Goal: Task Accomplishment & Management: Manage account settings

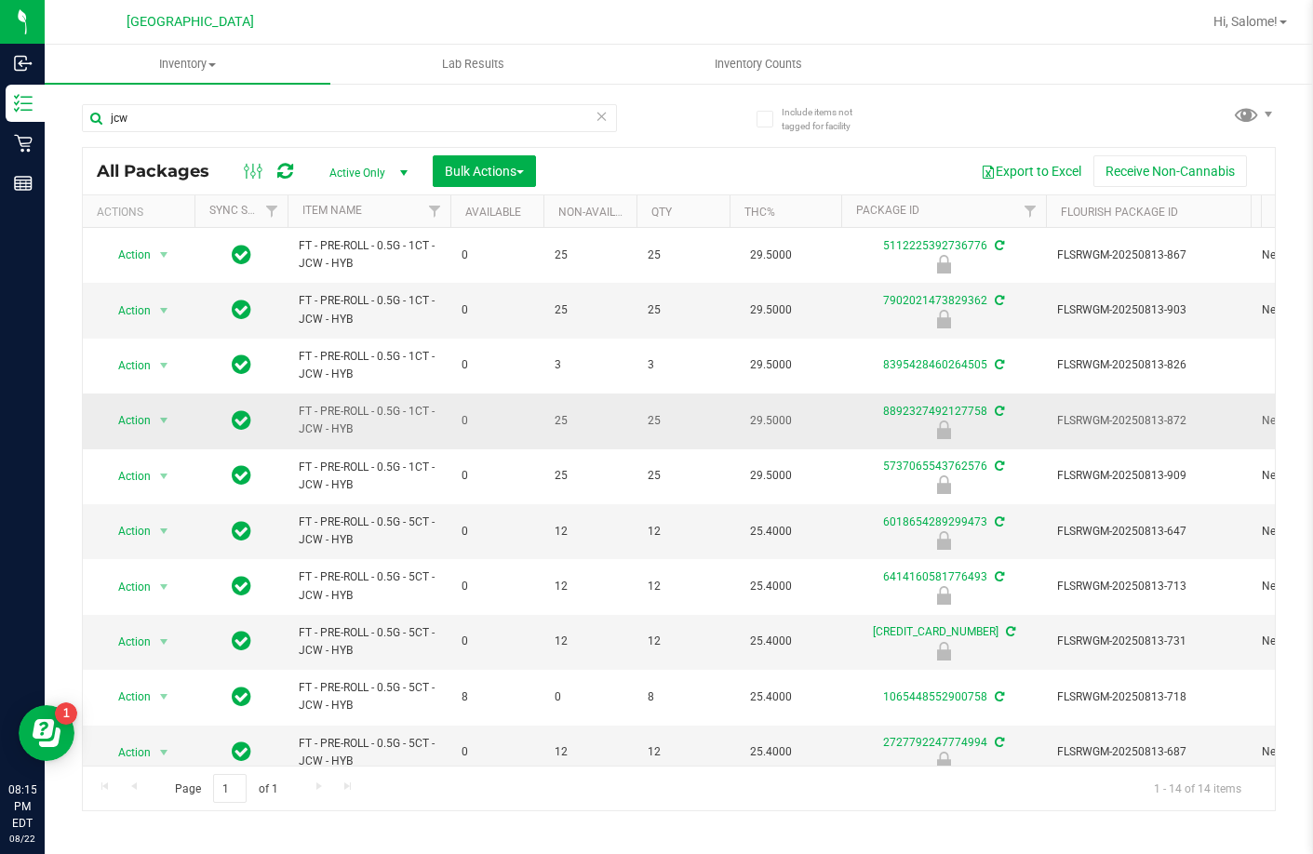
click at [369, 407] on span "FT - PRE-ROLL - 0.5G - 1CT - JCW - HYB" at bounding box center [369, 420] width 141 height 35
copy tr "FT - PRE-ROLL - 0.5G - 1CT - JCW - HYB"
click at [470, 107] on input "jcw" at bounding box center [349, 118] width 535 height 28
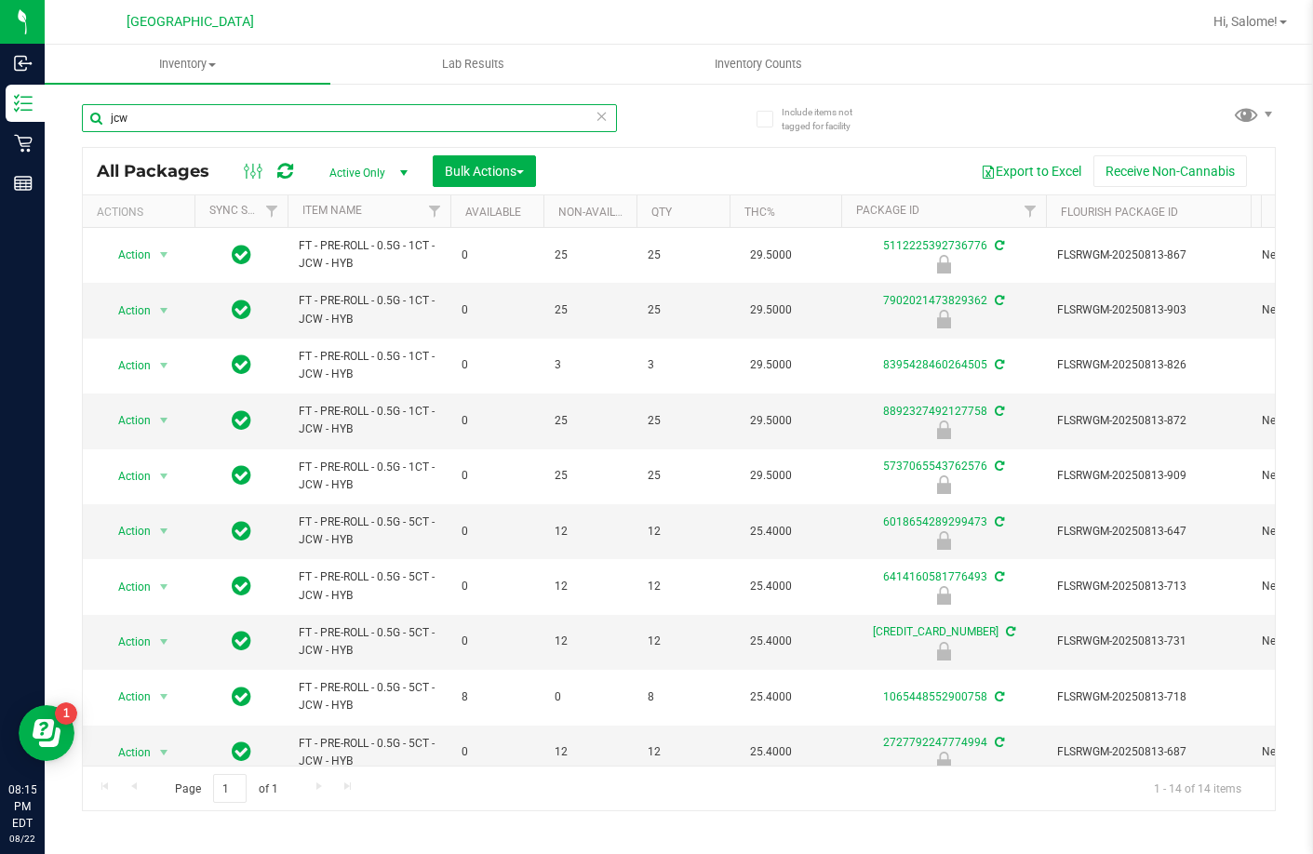
click at [471, 107] on input "jcw" at bounding box center [349, 118] width 535 height 28
paste input "FT - PRE-ROLL - 0.5G - 1CT - JCW - HYB"
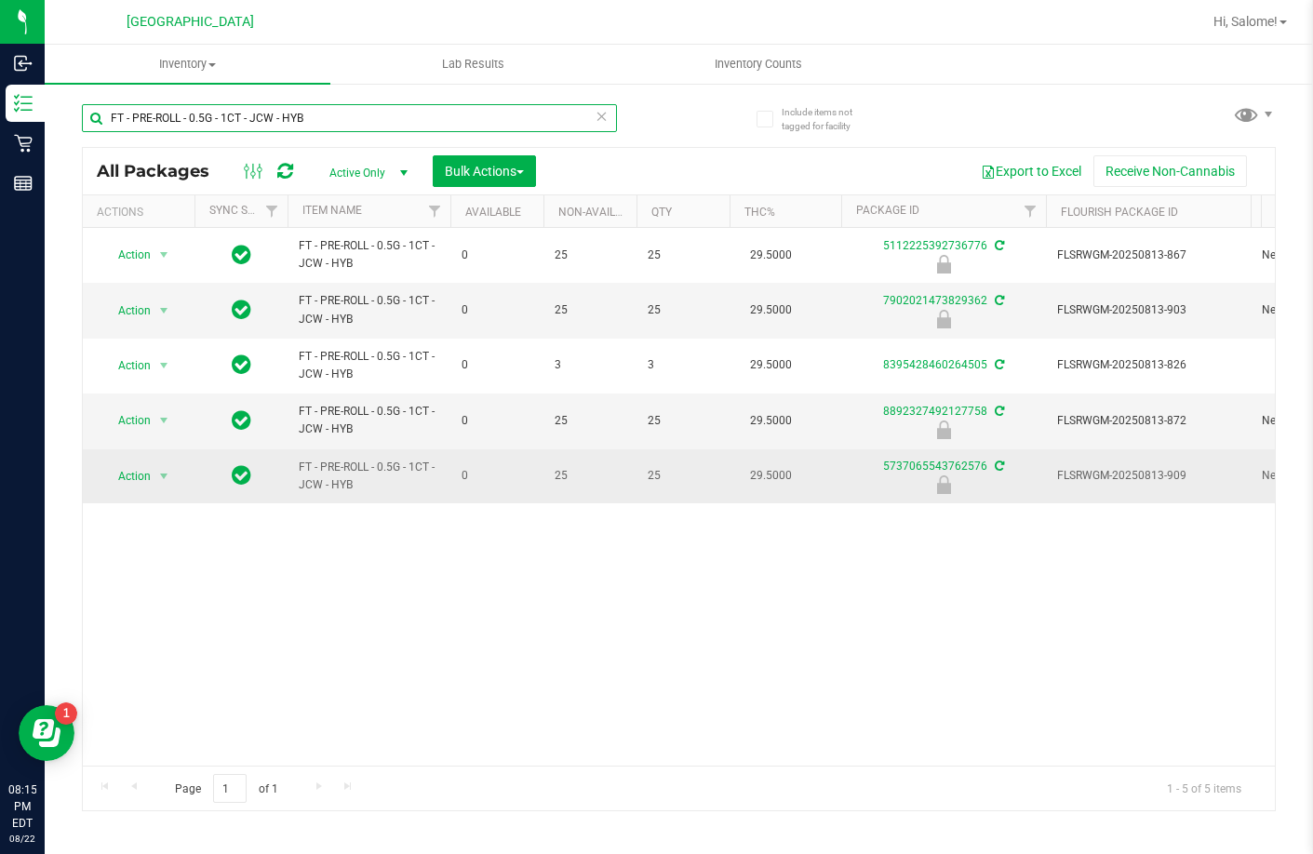
type input "FT - PRE-ROLL - 0.5G - 1CT - JCW - HYB"
click at [145, 478] on span "Action" at bounding box center [126, 476] width 50 height 26
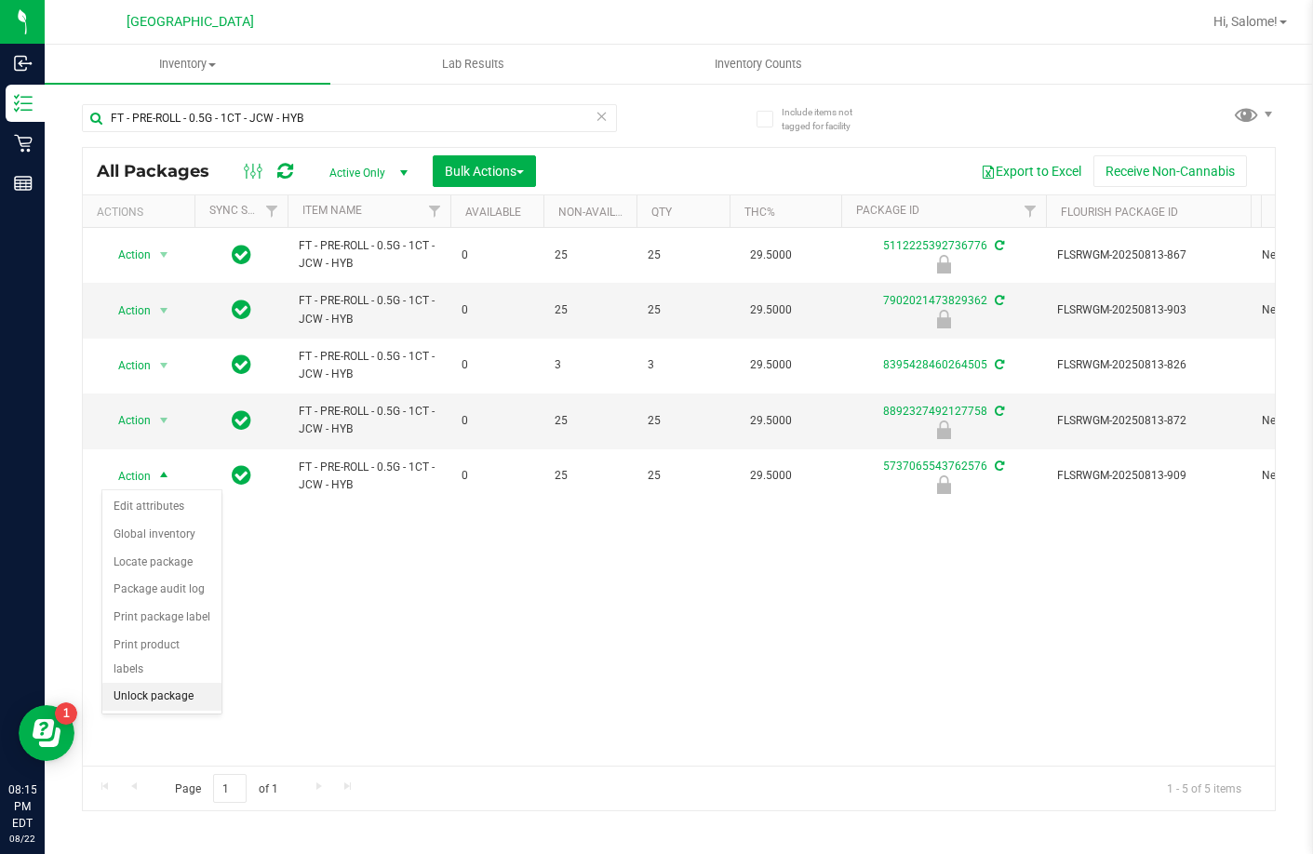
click at [177, 683] on li "Unlock package" at bounding box center [161, 697] width 119 height 28
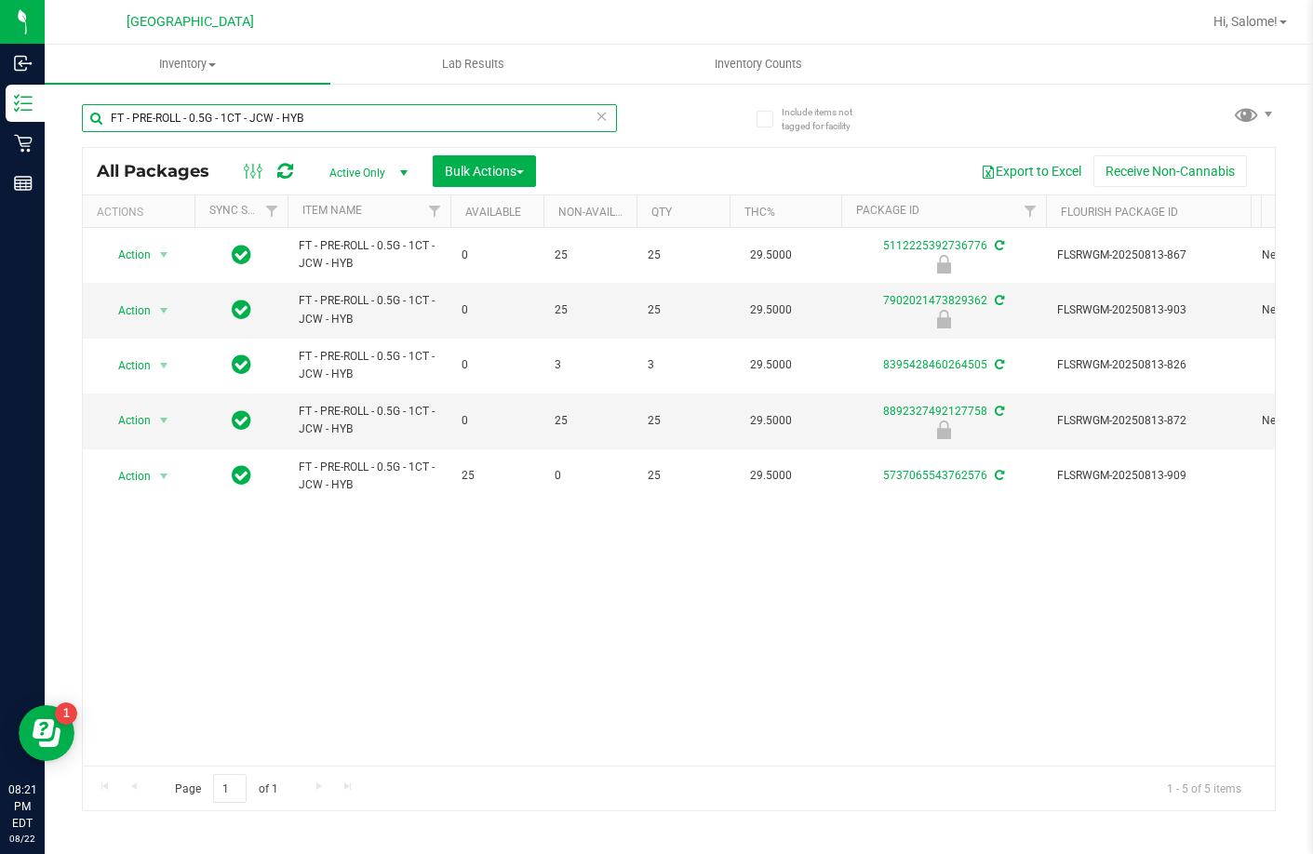
click at [334, 114] on input "FT - PRE-ROLL - 0.5G - 1CT - JCW - HYB" at bounding box center [349, 118] width 535 height 28
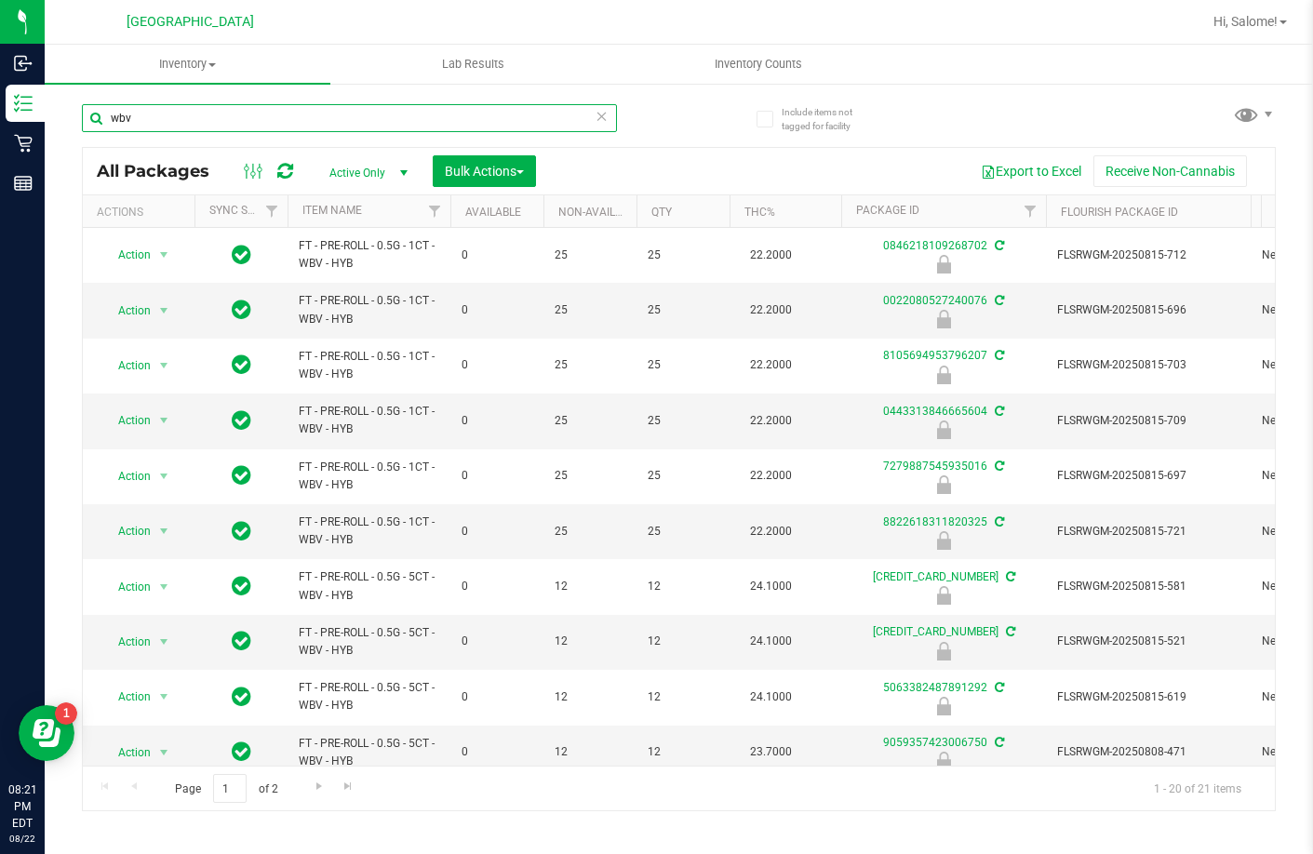
scroll to position [610, 0]
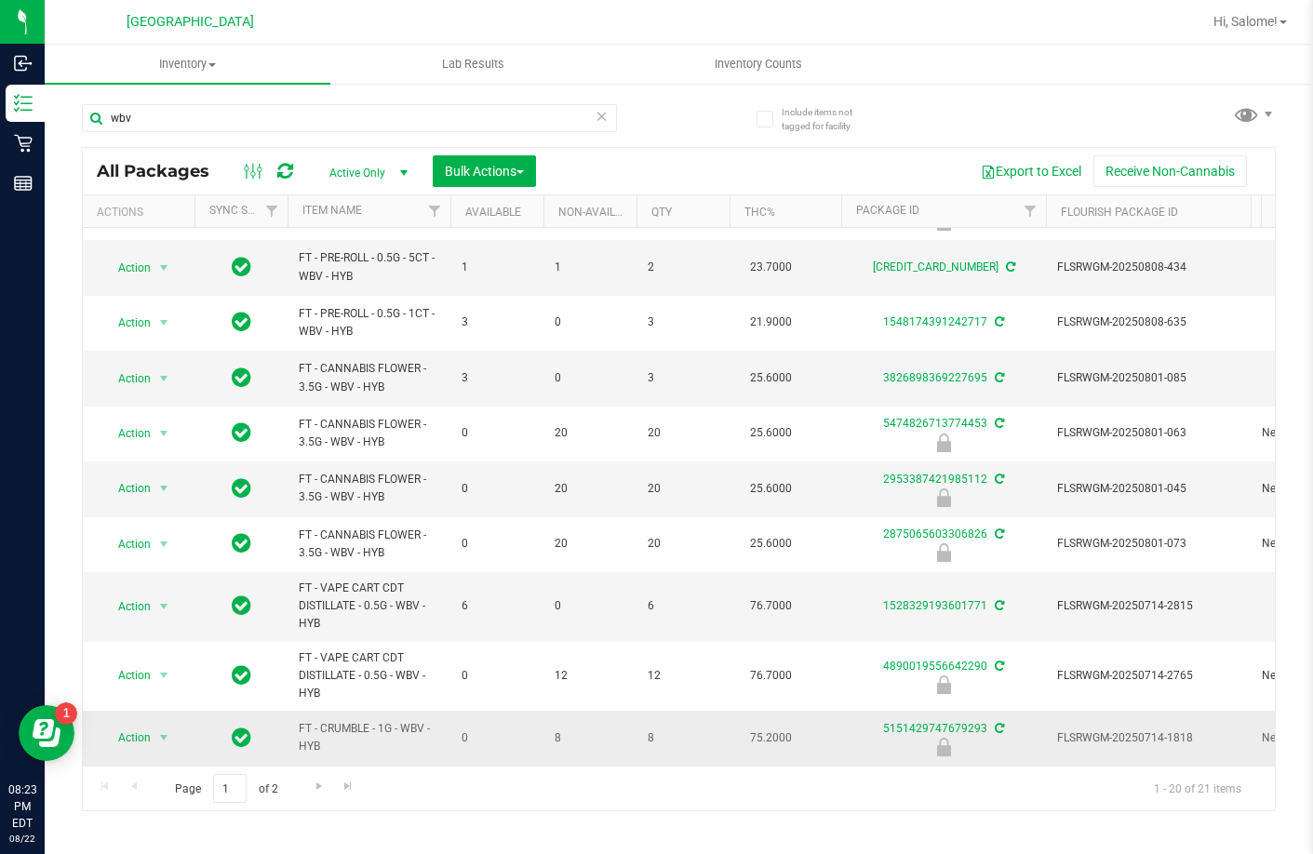
click at [386, 720] on span "FT - CRUMBLE - 1G - WBV - HYB" at bounding box center [369, 737] width 141 height 35
click at [385, 720] on span "FT - CRUMBLE - 1G - WBV - HYB" at bounding box center [369, 737] width 141 height 35
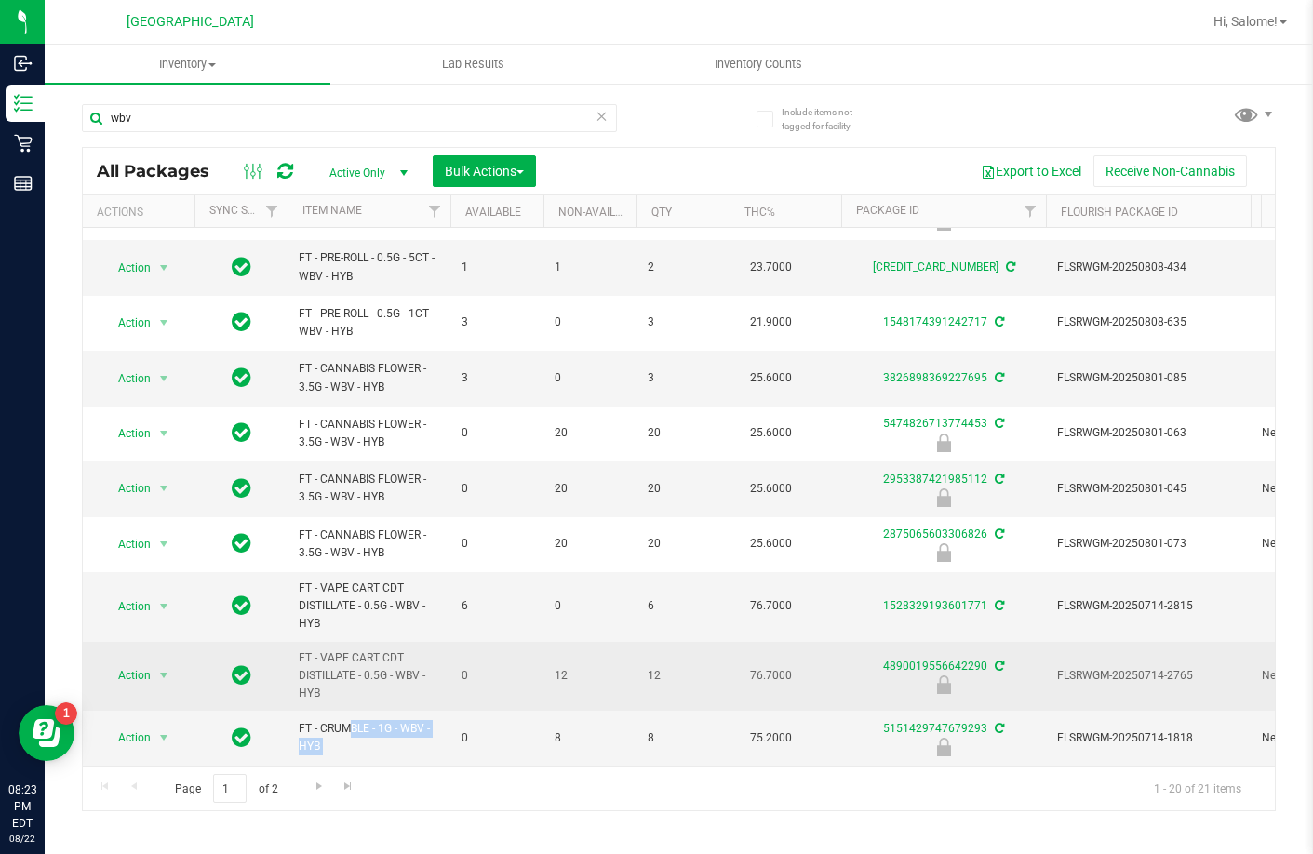
copy tr "FT - CRUMBLE - 1G - WBV - HYB"
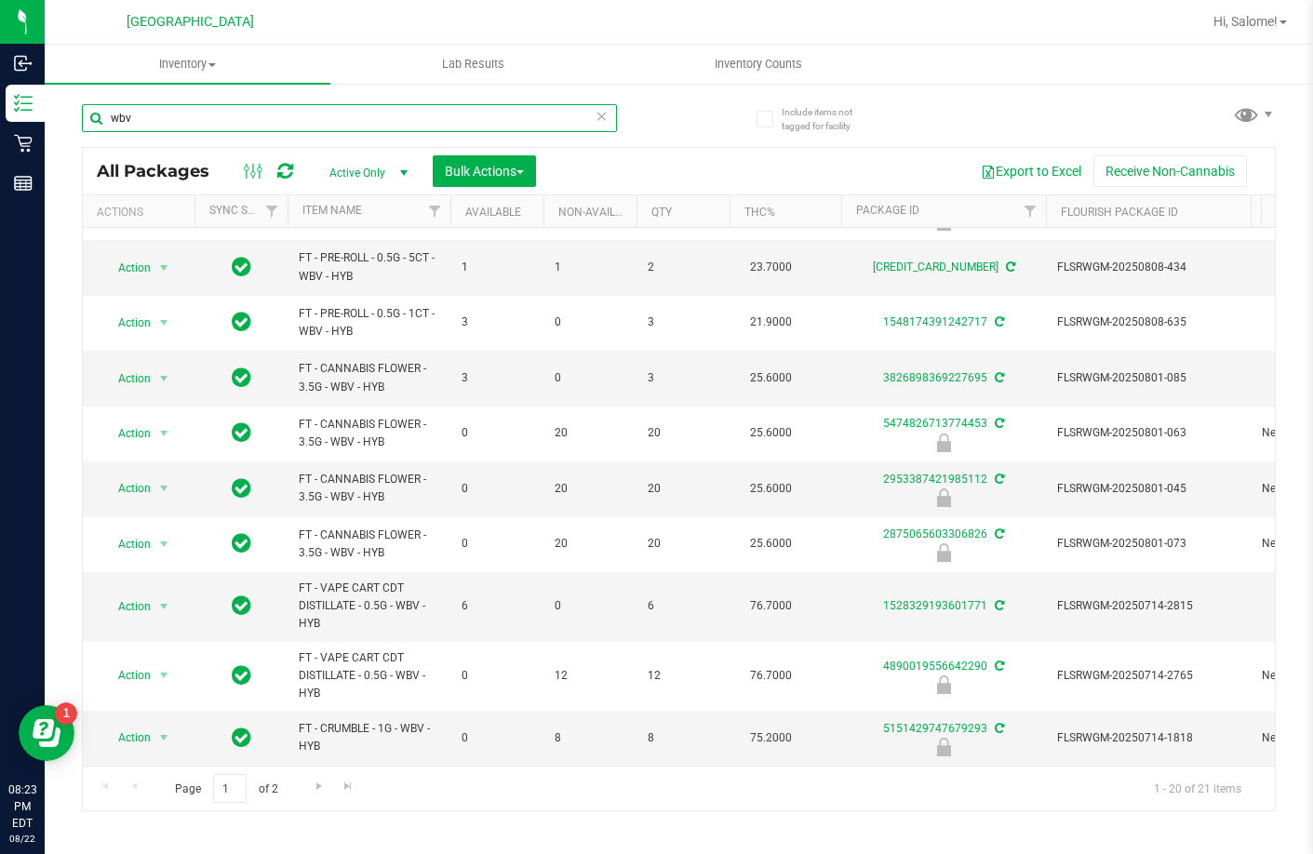
click at [424, 120] on input "wbv" at bounding box center [349, 118] width 535 height 28
click at [425, 120] on input "wbv" at bounding box center [349, 118] width 535 height 28
paste input "FT - CRUMBLE - 1G - WBV - HYB"
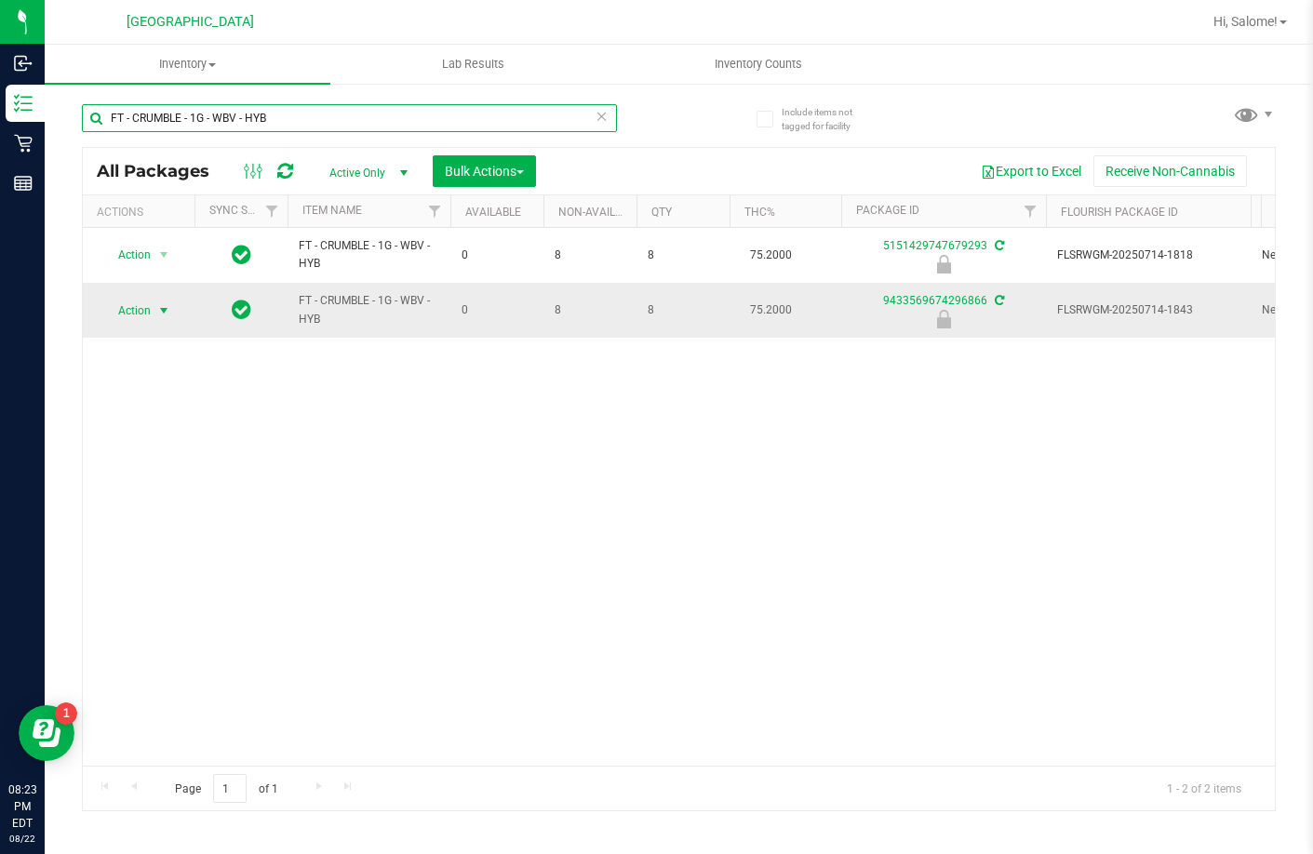
type input "FT - CRUMBLE - 1G - WBV - HYB"
click at [146, 314] on span "Action" at bounding box center [126, 311] width 50 height 26
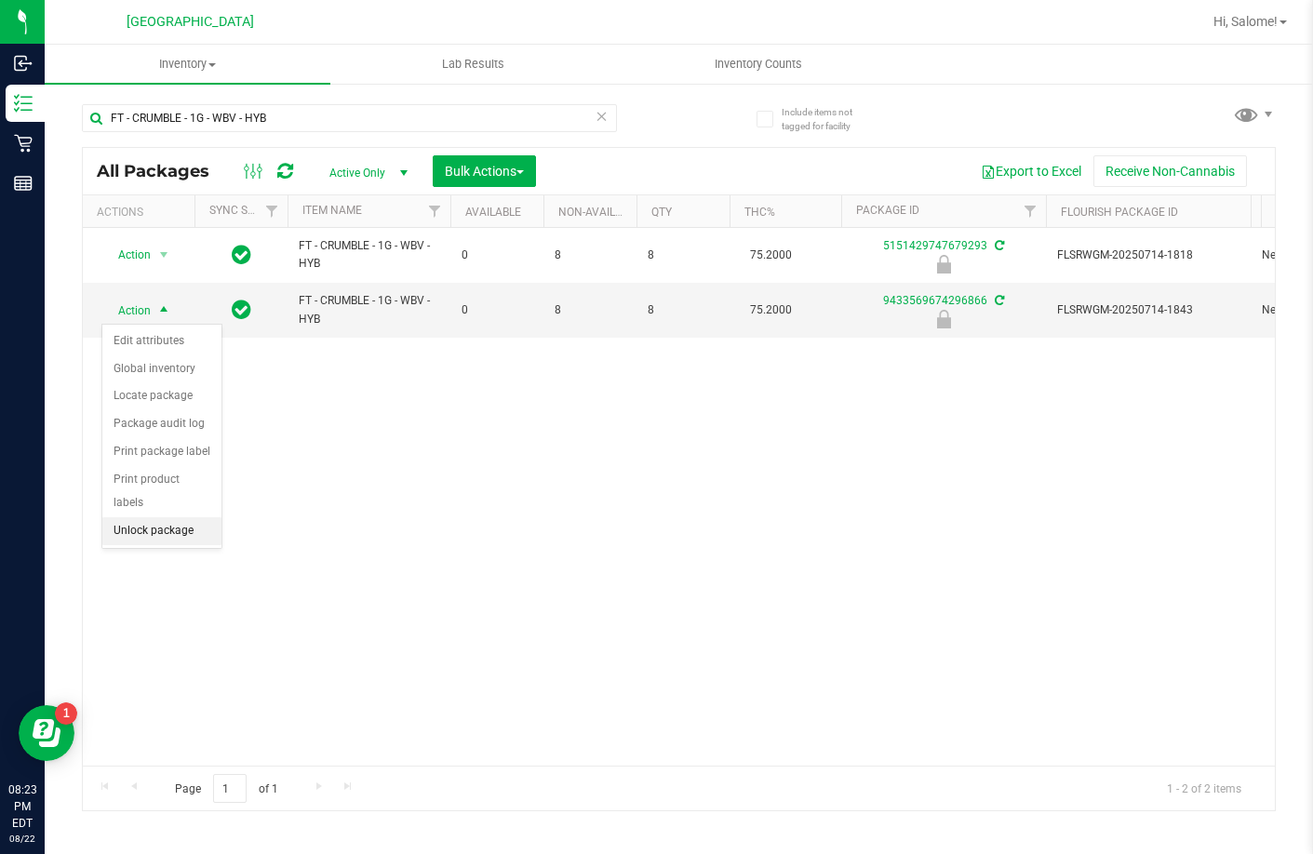
click at [165, 517] on li "Unlock package" at bounding box center [161, 531] width 119 height 28
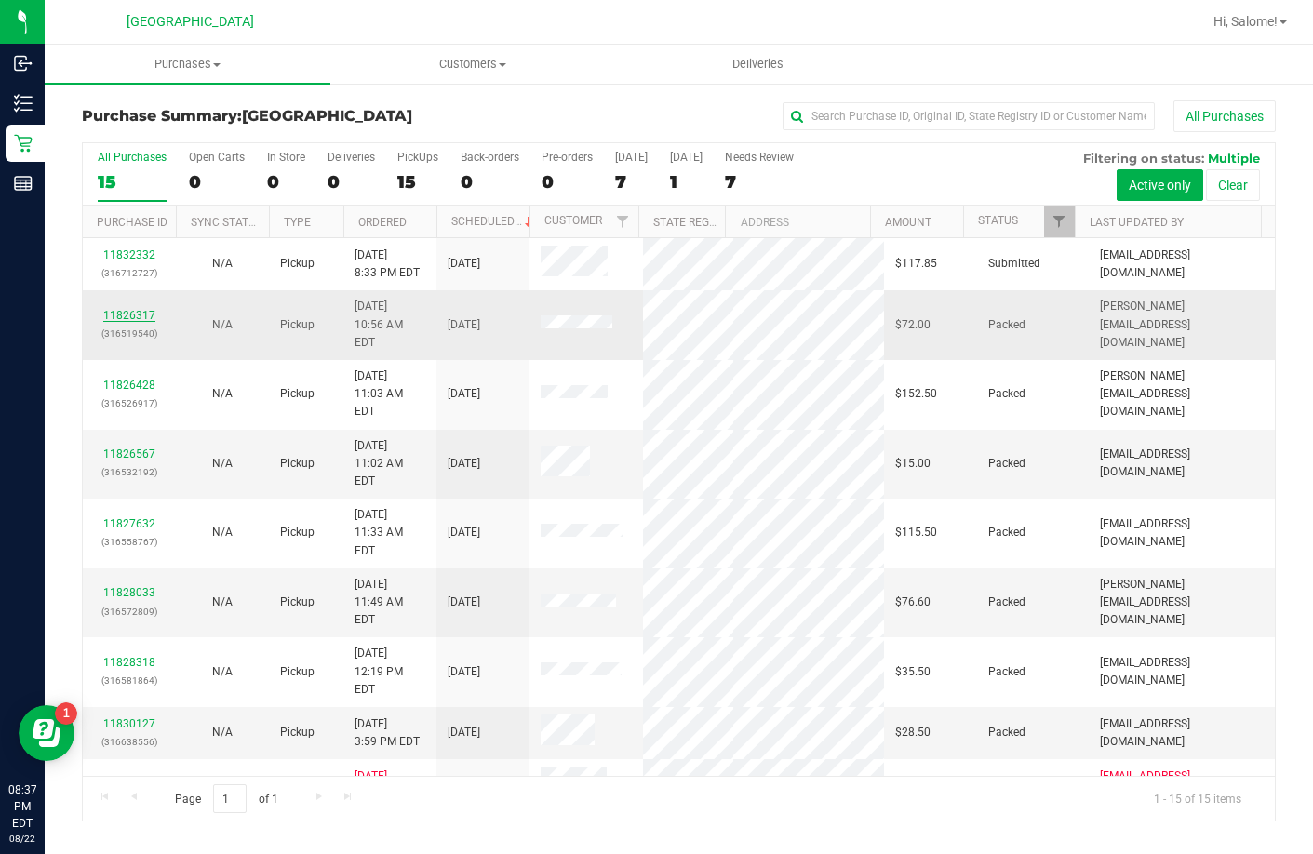
click at [133, 309] on link "11826317" at bounding box center [129, 315] width 52 height 13
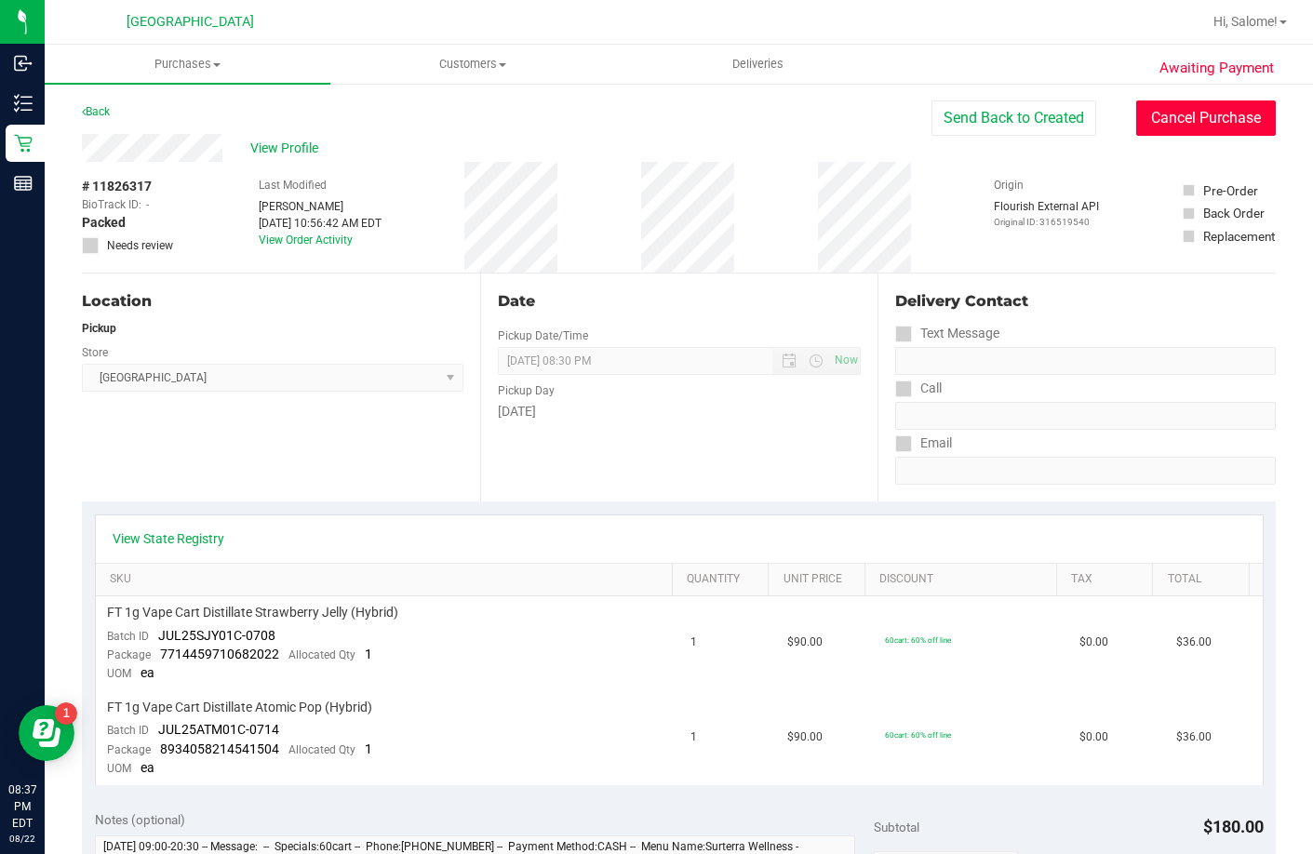
click at [1188, 116] on button "Cancel Purchase" at bounding box center [1206, 118] width 140 height 35
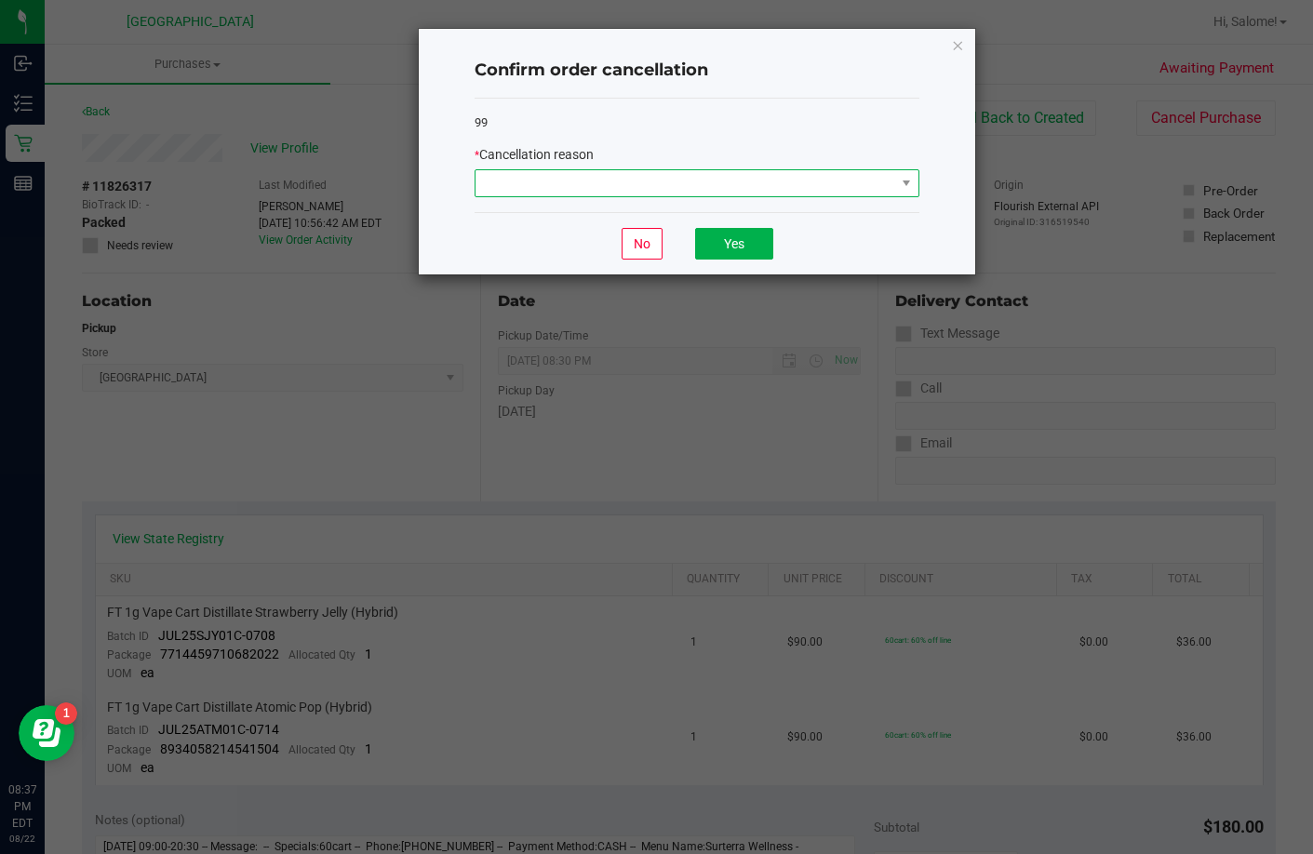
click at [762, 177] on span at bounding box center [686, 183] width 420 height 26
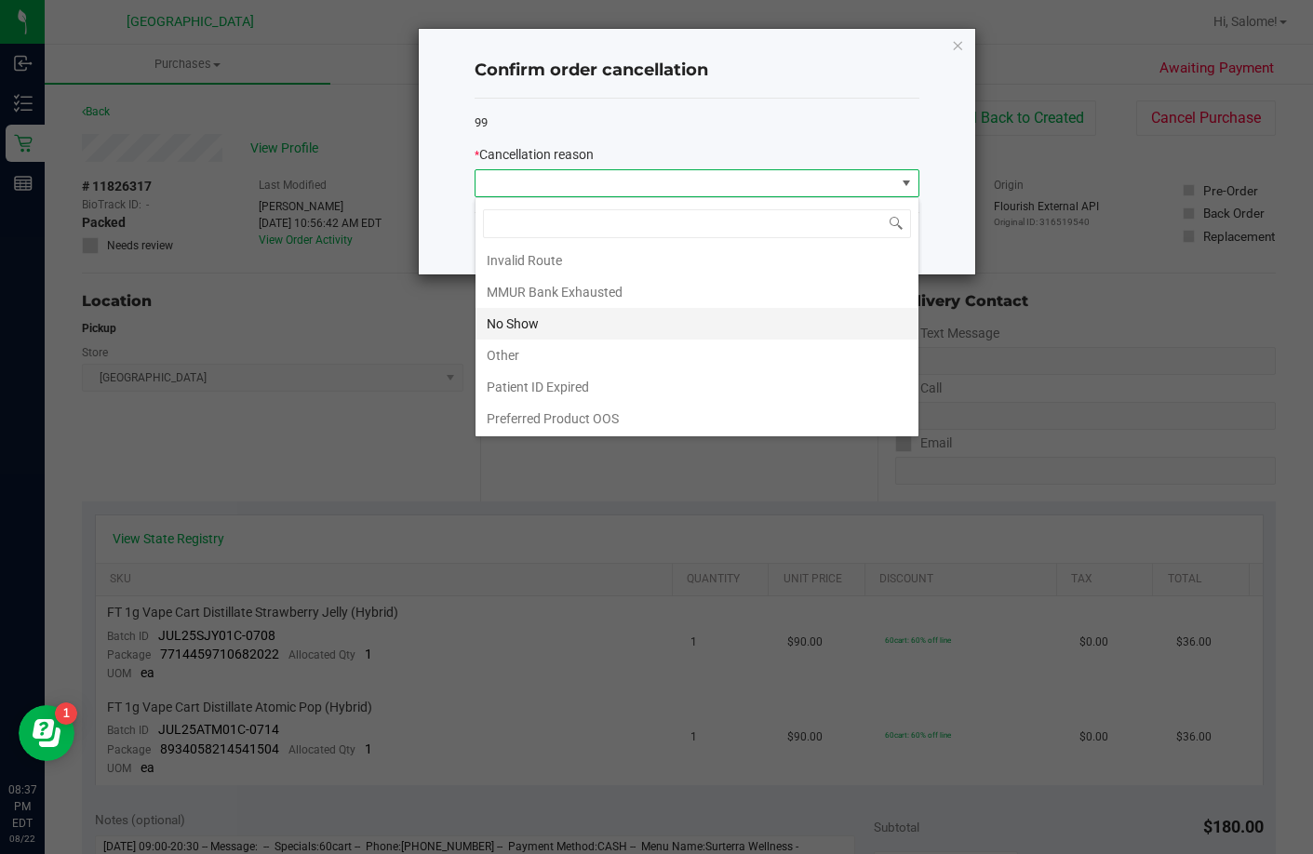
scroll to position [99, 0]
click at [573, 308] on li "No Show" at bounding box center [697, 323] width 443 height 32
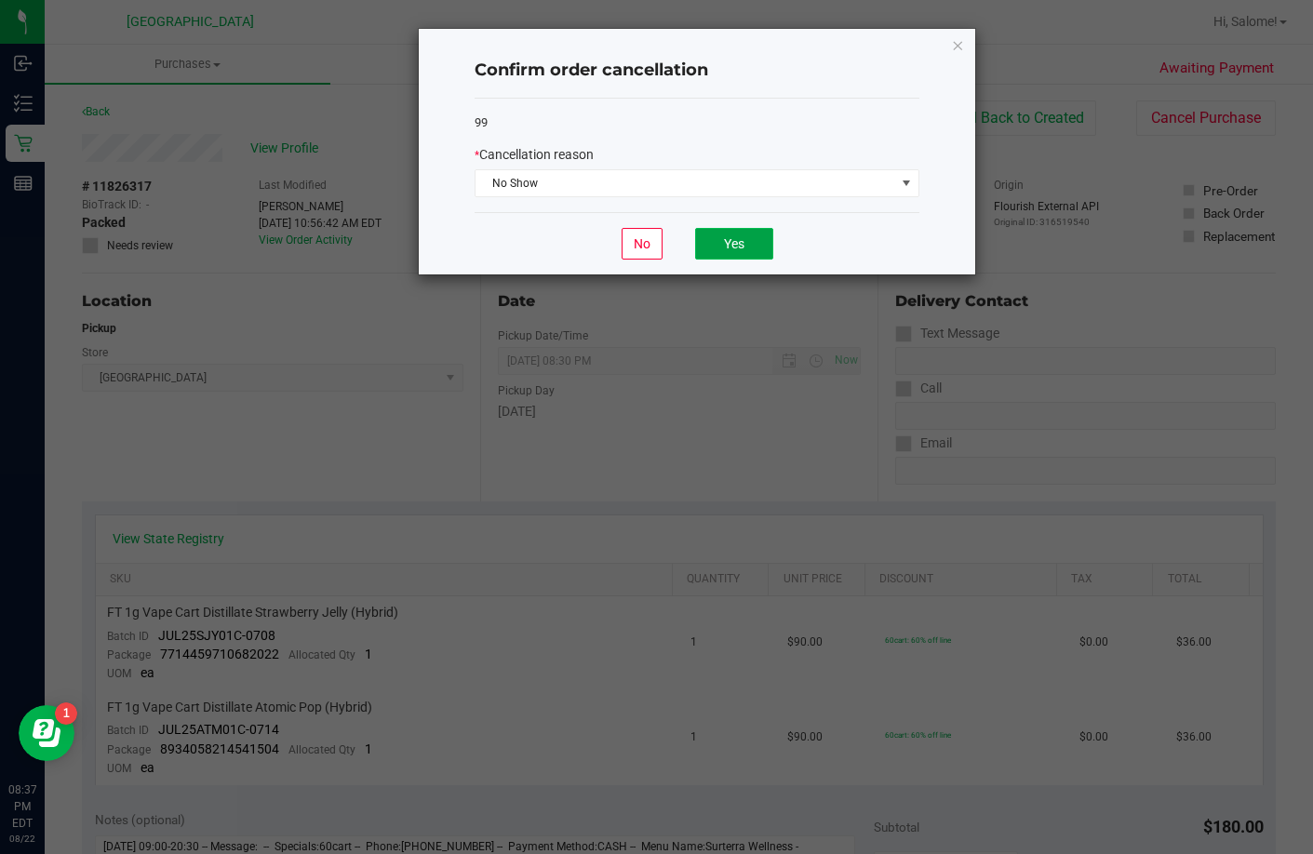
click at [747, 253] on button "Yes" at bounding box center [734, 244] width 78 height 32
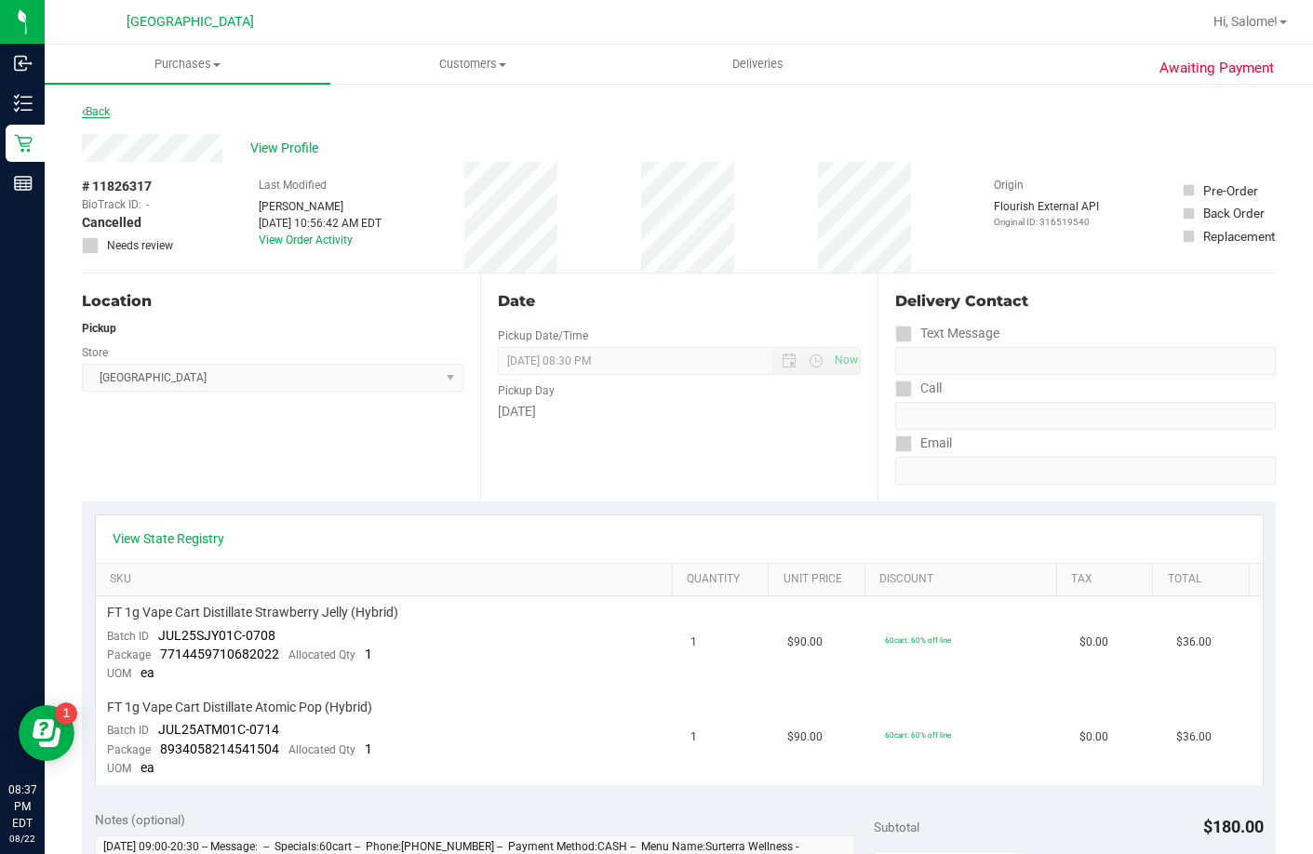
click at [90, 106] on link "Back" at bounding box center [96, 111] width 28 height 13
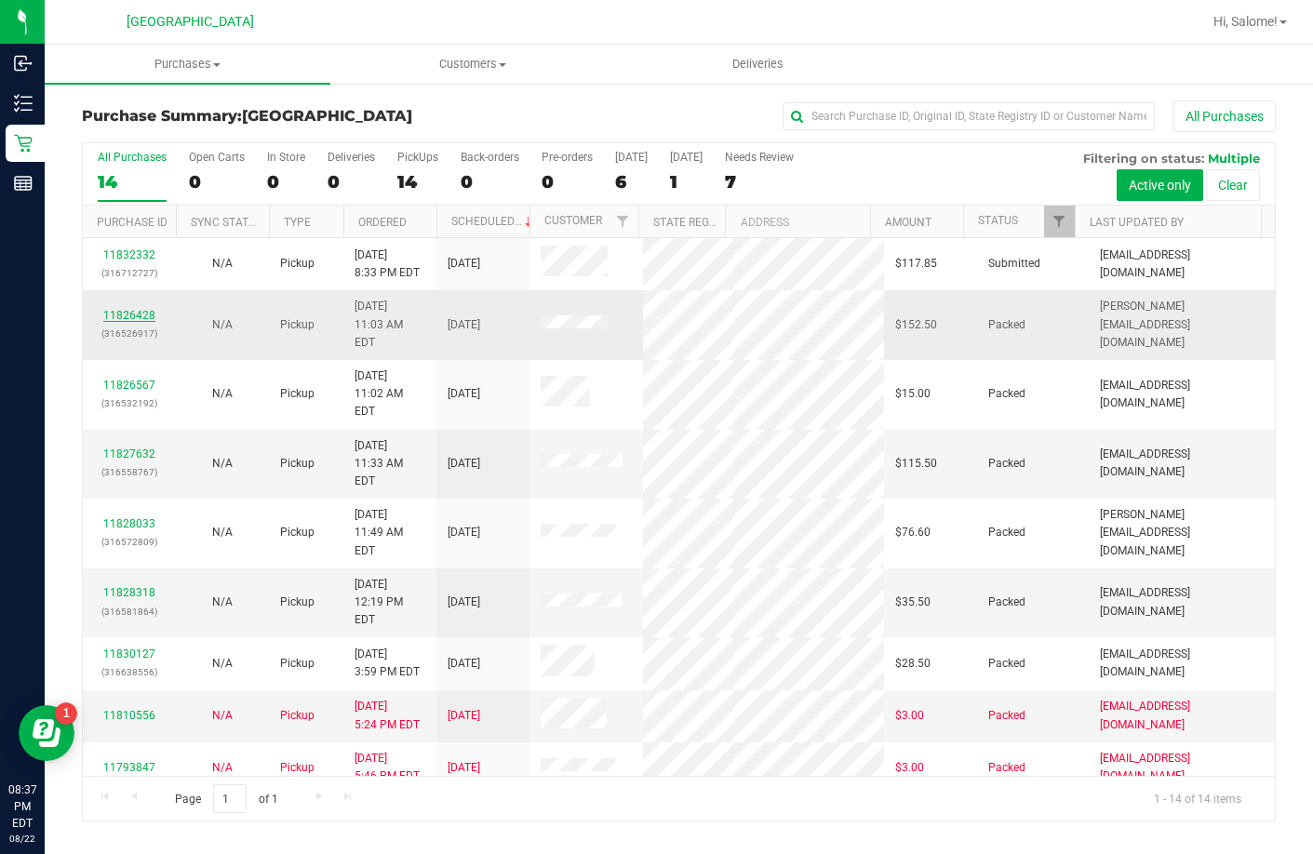
click at [121, 309] on link "11826428" at bounding box center [129, 315] width 52 height 13
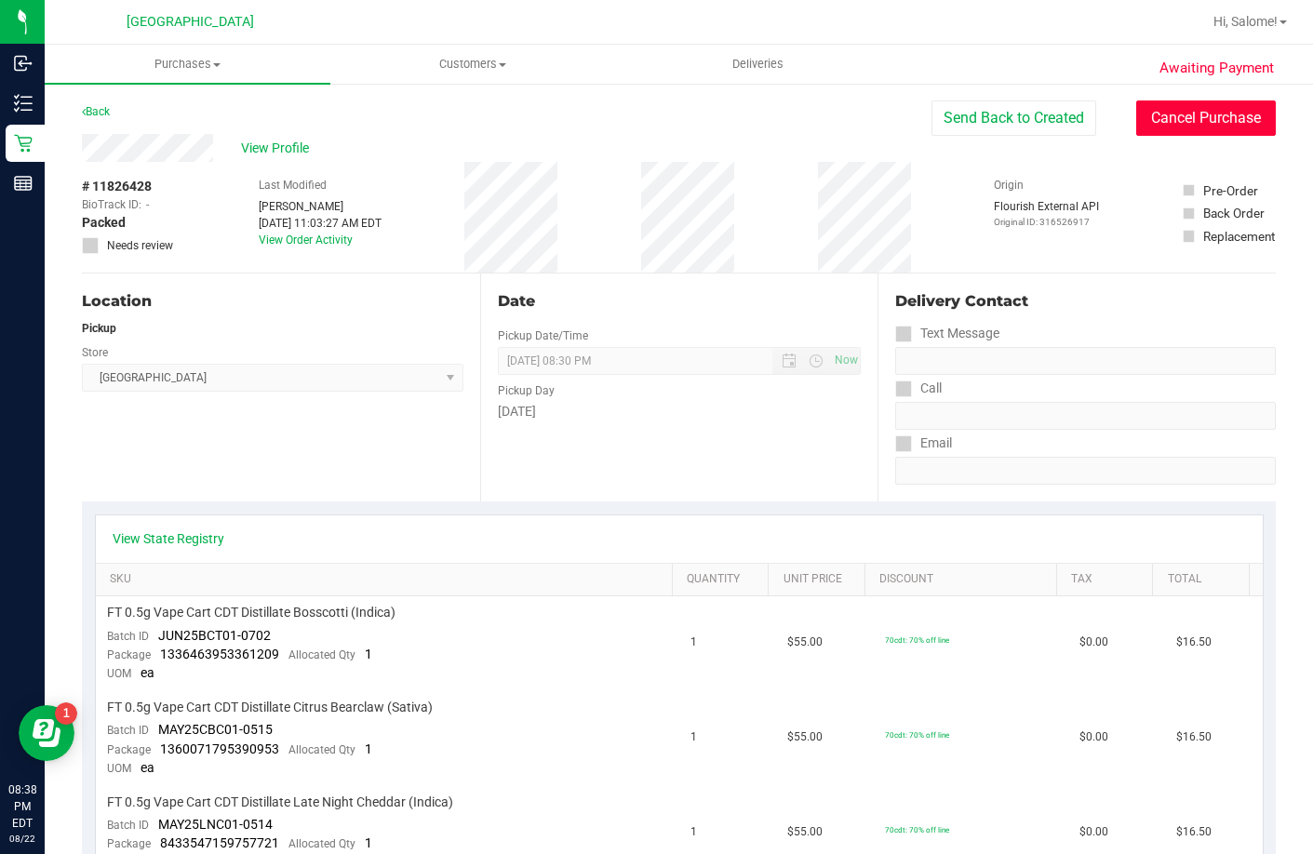
click at [1192, 122] on button "Cancel Purchase" at bounding box center [1206, 118] width 140 height 35
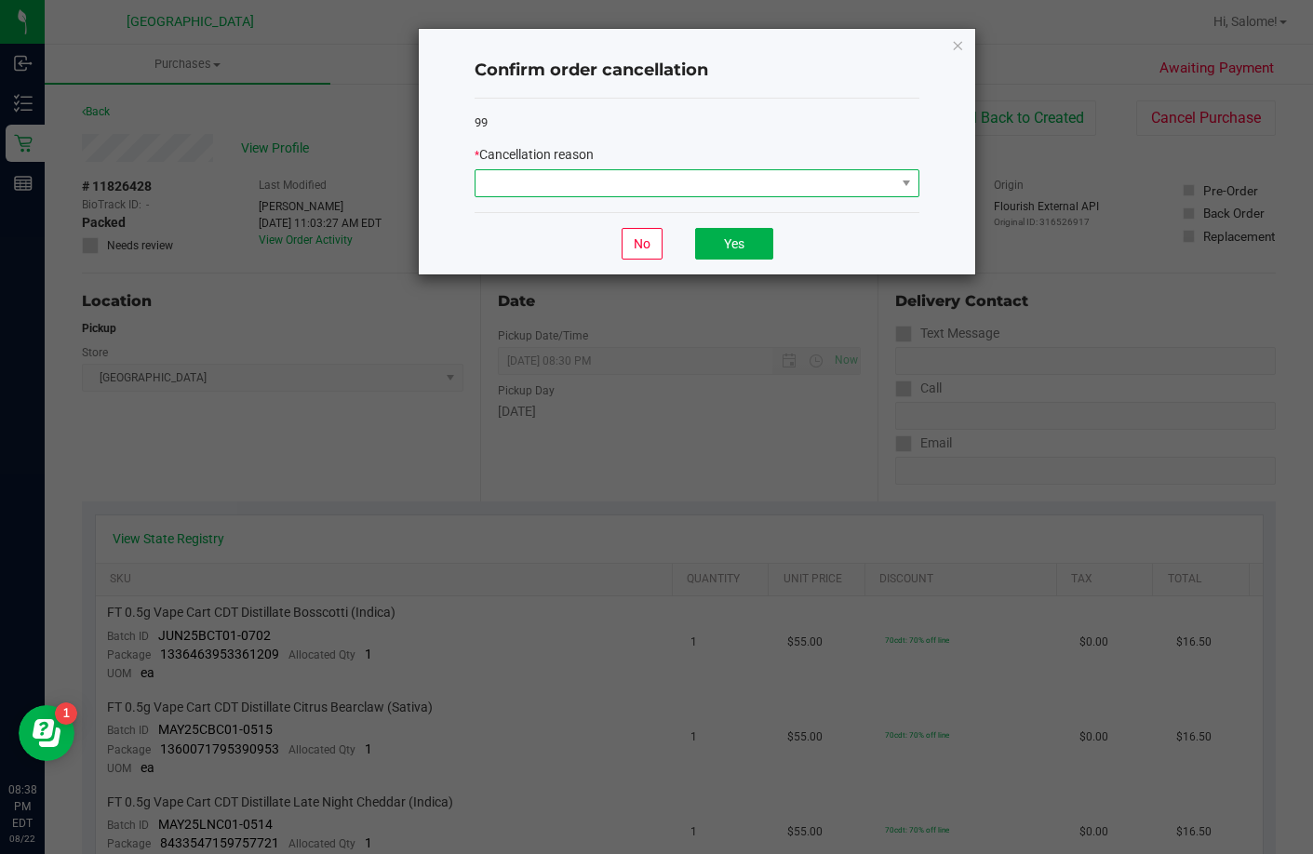
click at [828, 179] on span at bounding box center [686, 183] width 420 height 26
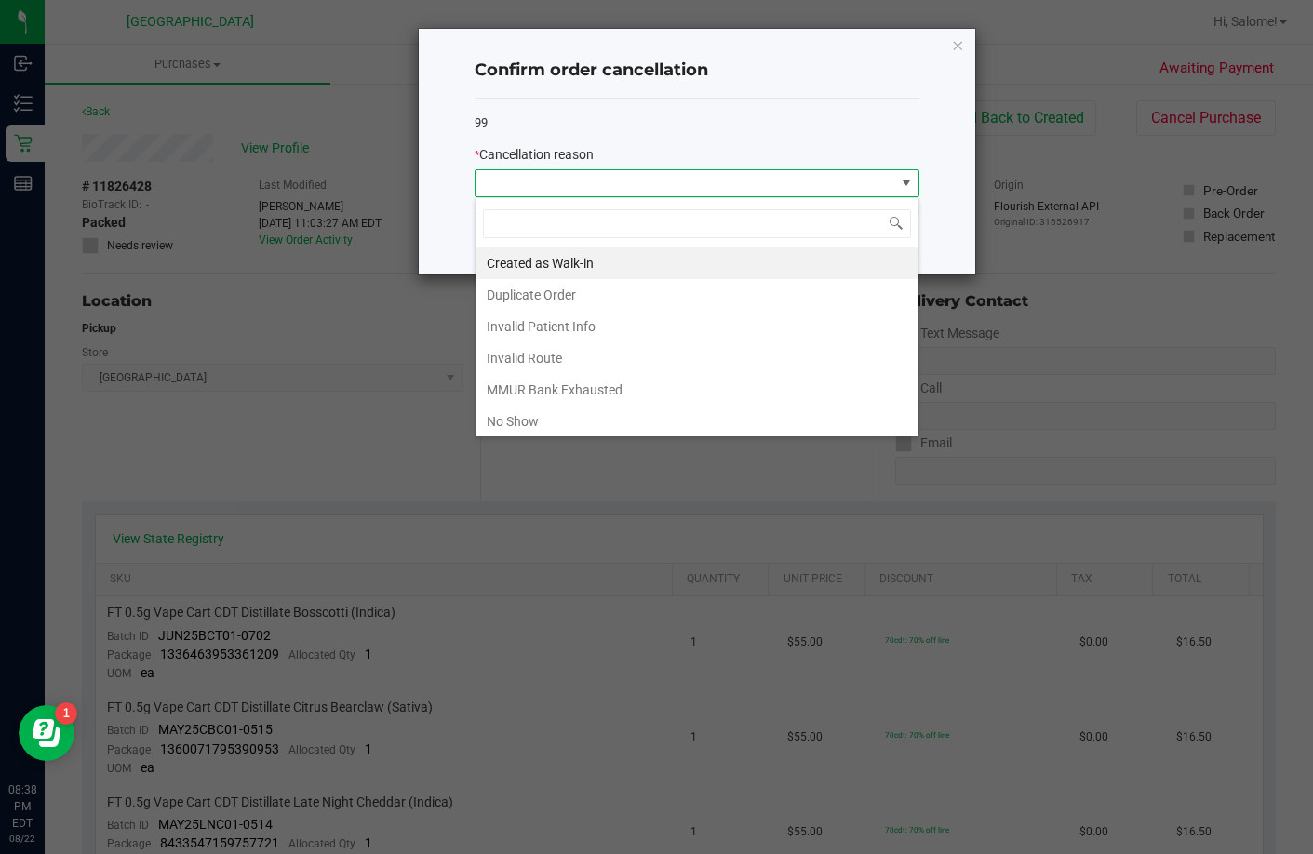
scroll to position [28, 445]
click at [597, 428] on li "No Show" at bounding box center [697, 422] width 443 height 32
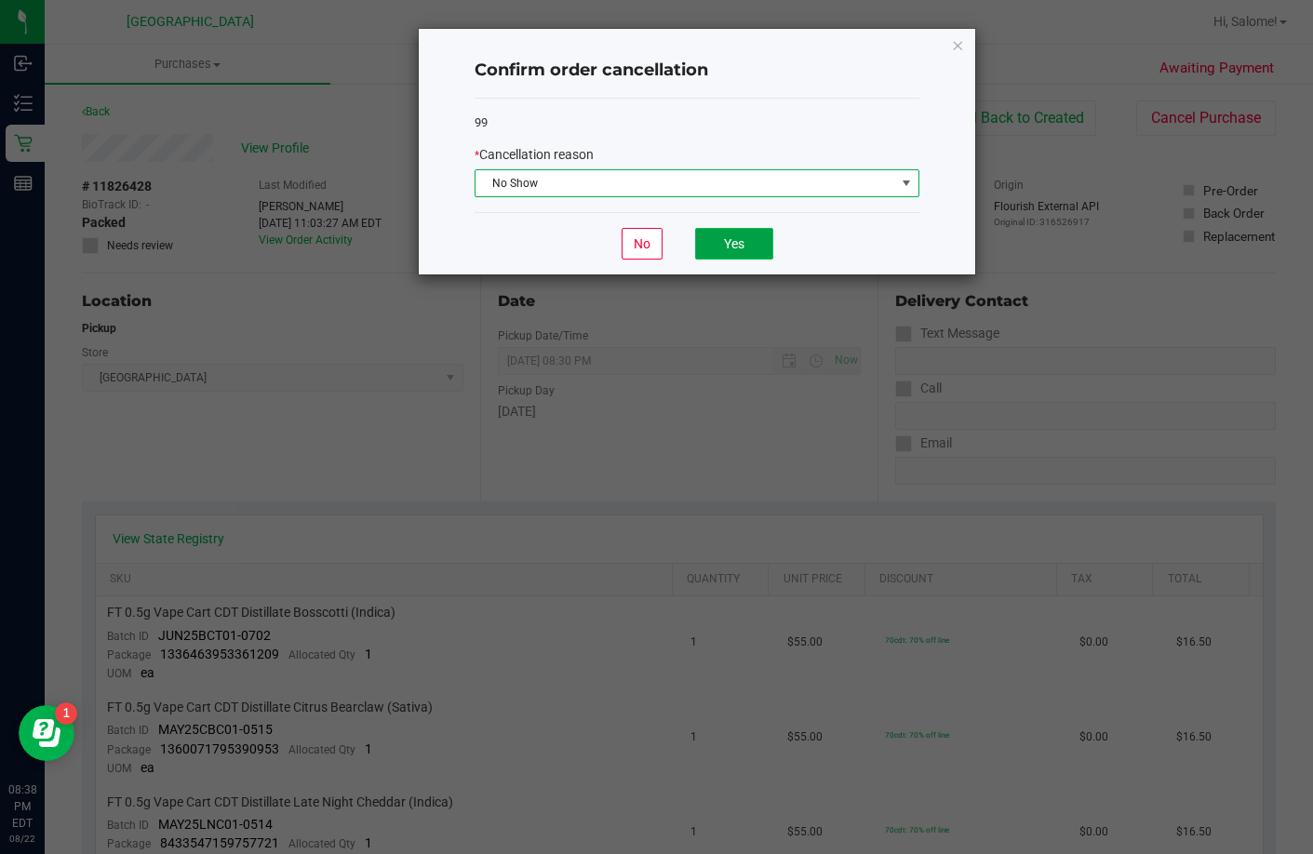
click at [719, 253] on button "Yes" at bounding box center [734, 244] width 78 height 32
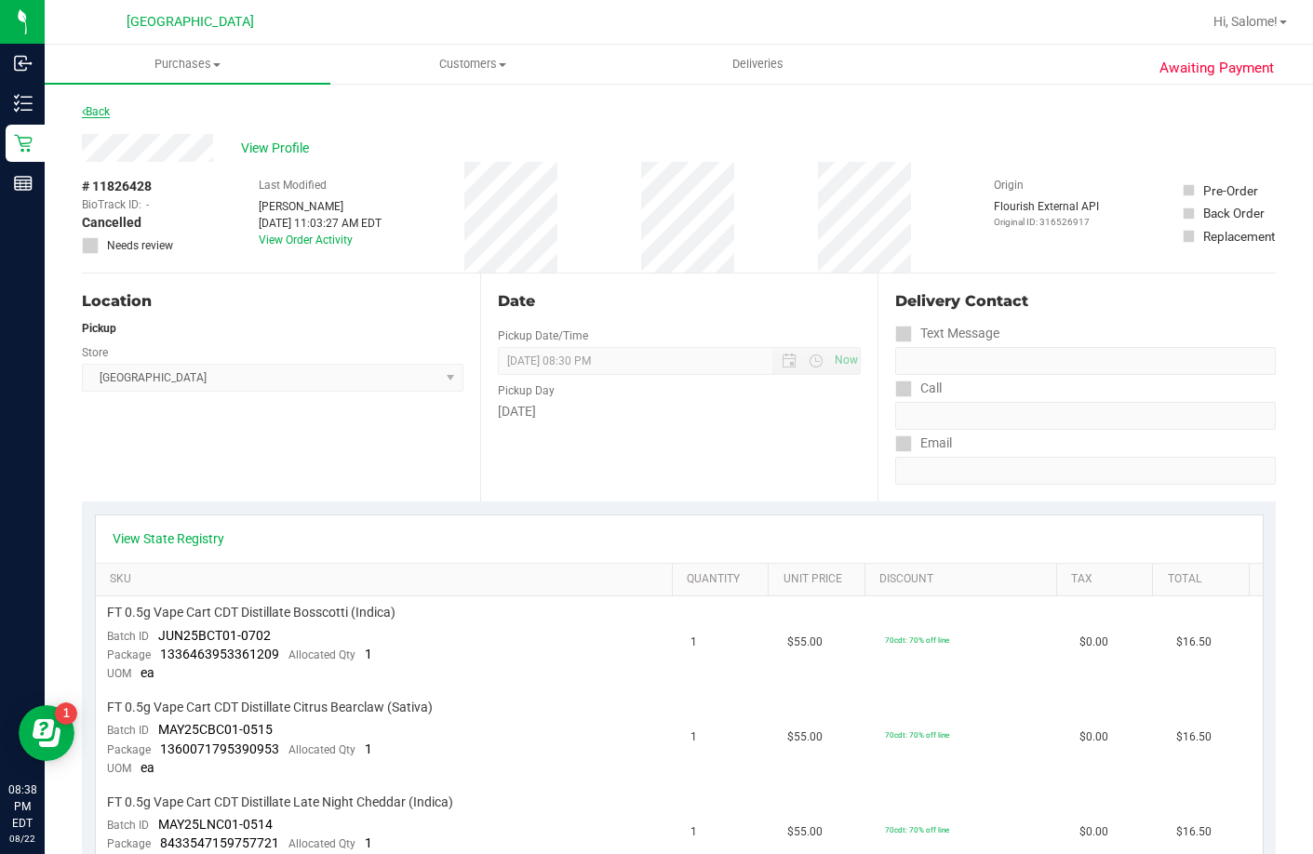
click at [94, 105] on link "Back" at bounding box center [96, 111] width 28 height 13
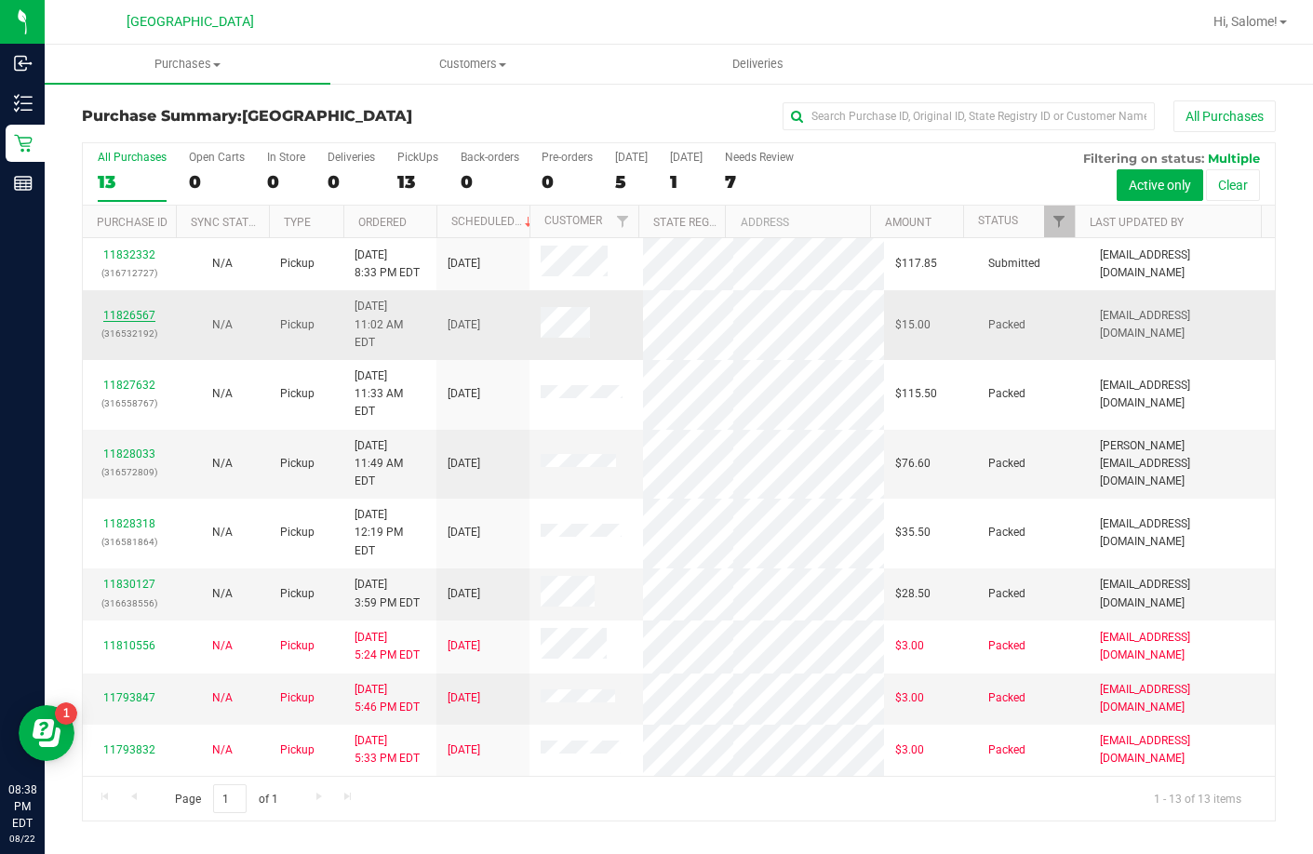
click at [124, 309] on link "11826567" at bounding box center [129, 315] width 52 height 13
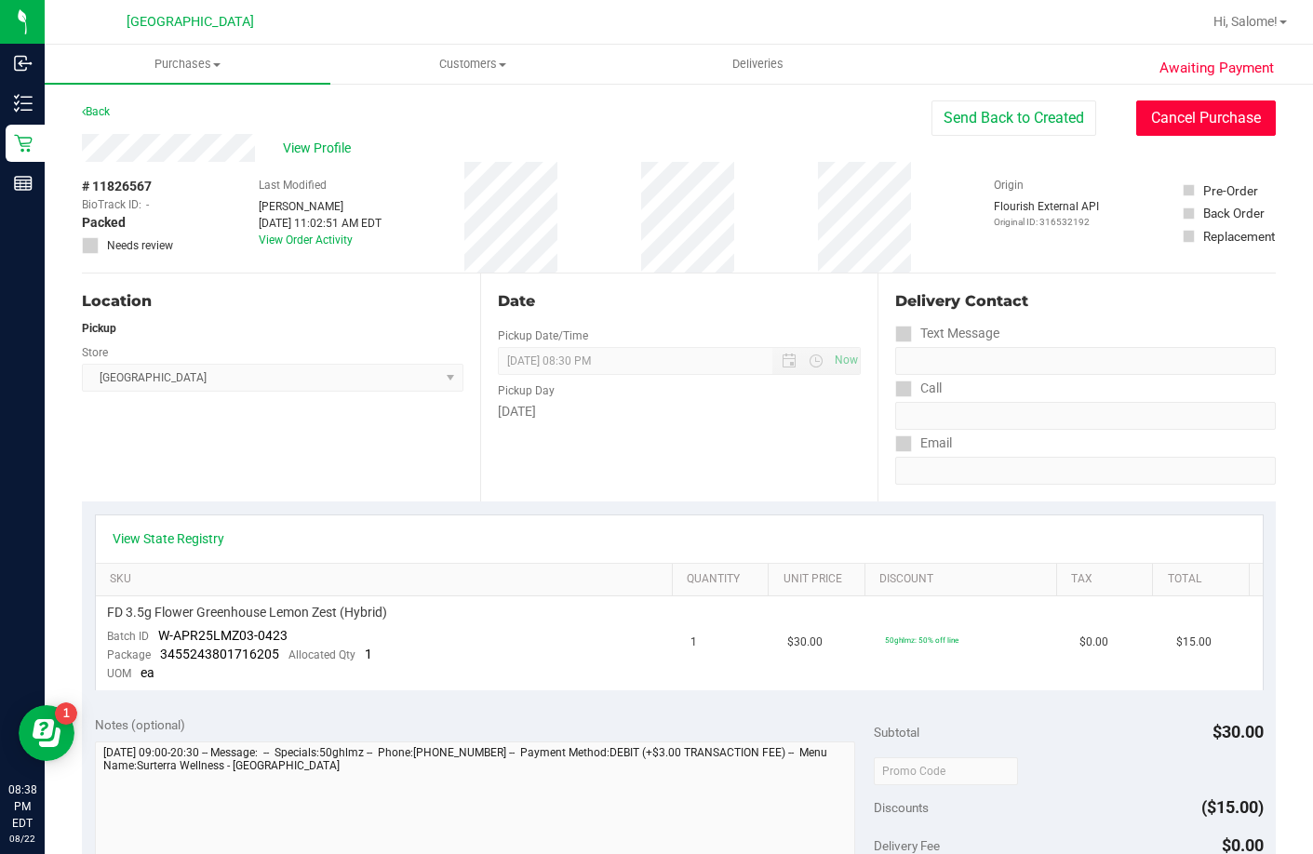
click at [1231, 122] on button "Cancel Purchase" at bounding box center [1206, 118] width 140 height 35
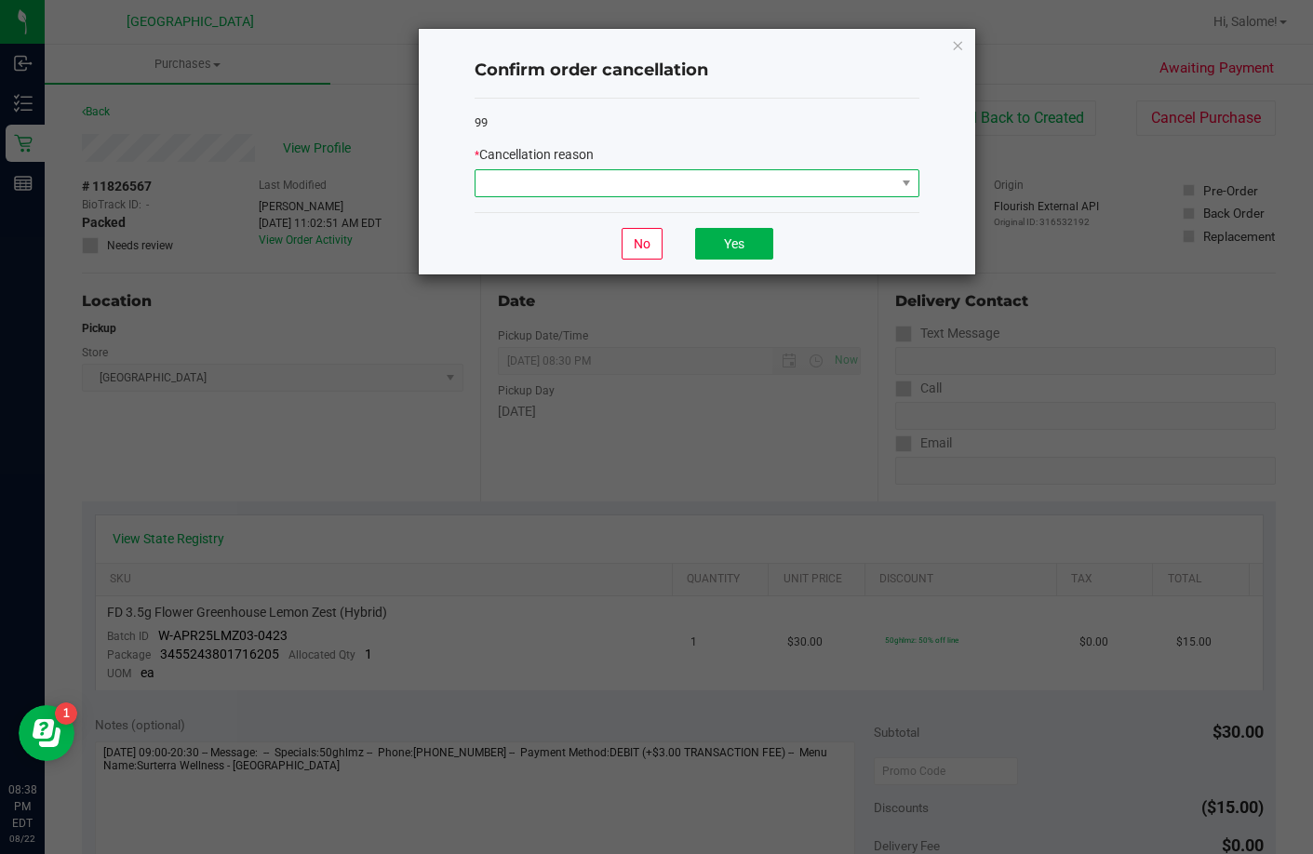
click at [860, 174] on span at bounding box center [686, 183] width 420 height 26
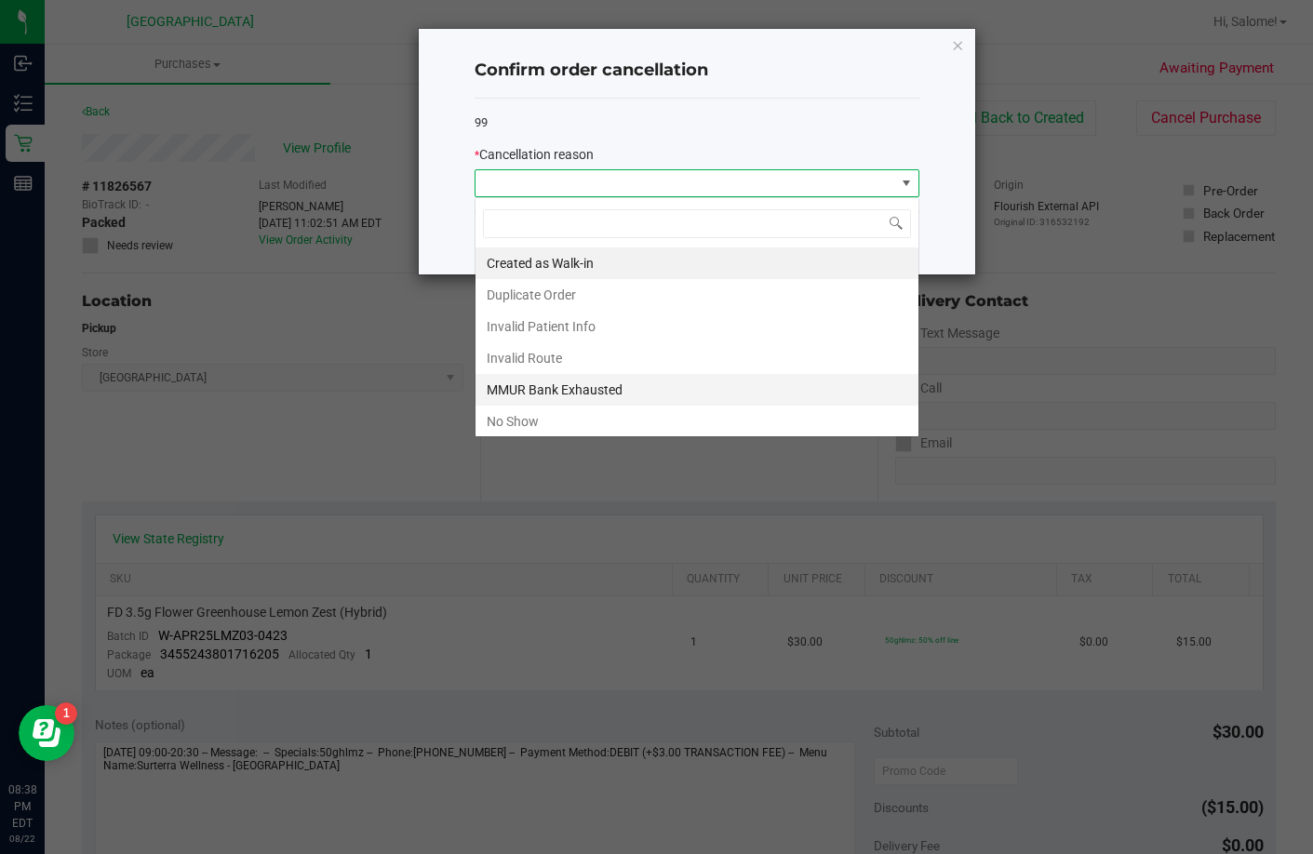
scroll to position [28, 445]
click at [605, 419] on li "No Show" at bounding box center [697, 422] width 443 height 32
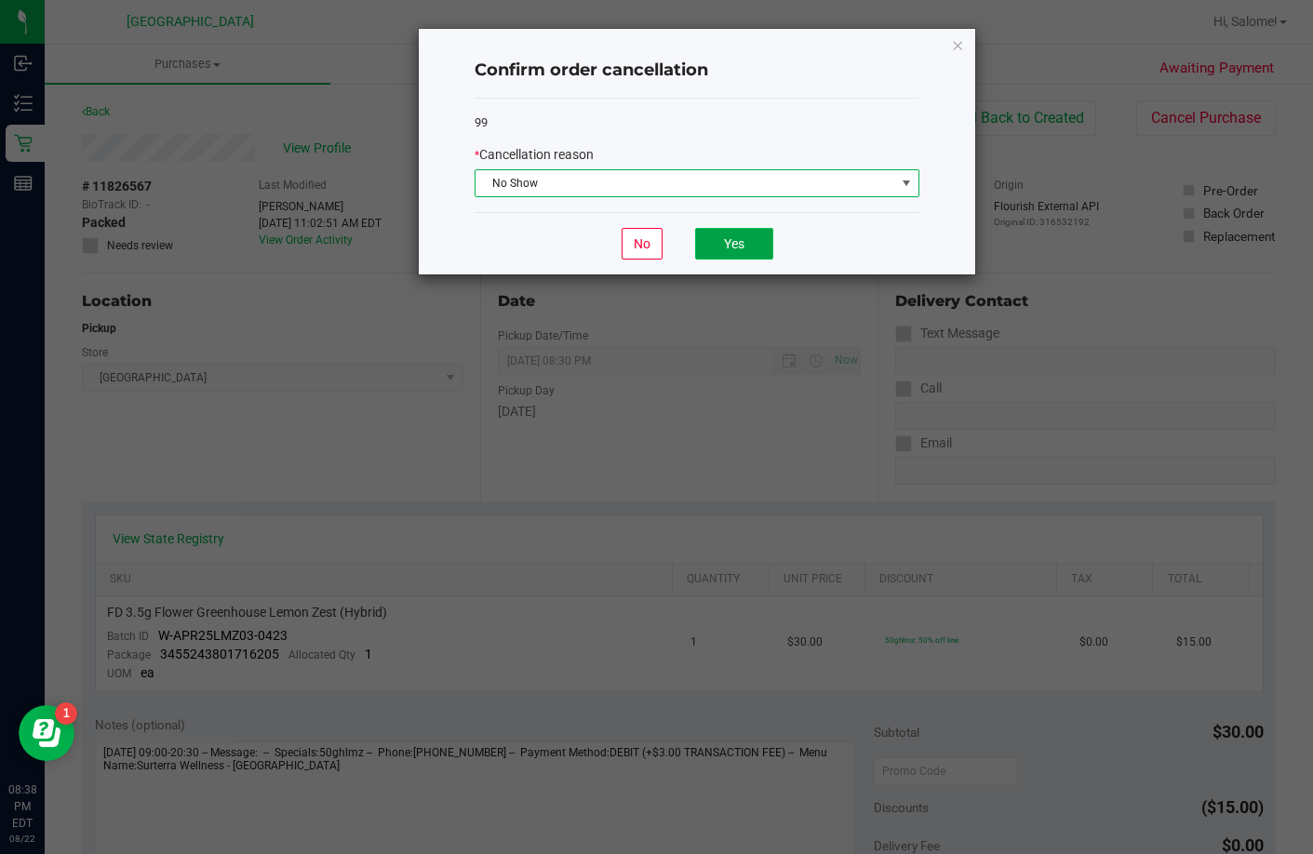
click at [730, 244] on button "Yes" at bounding box center [734, 244] width 78 height 32
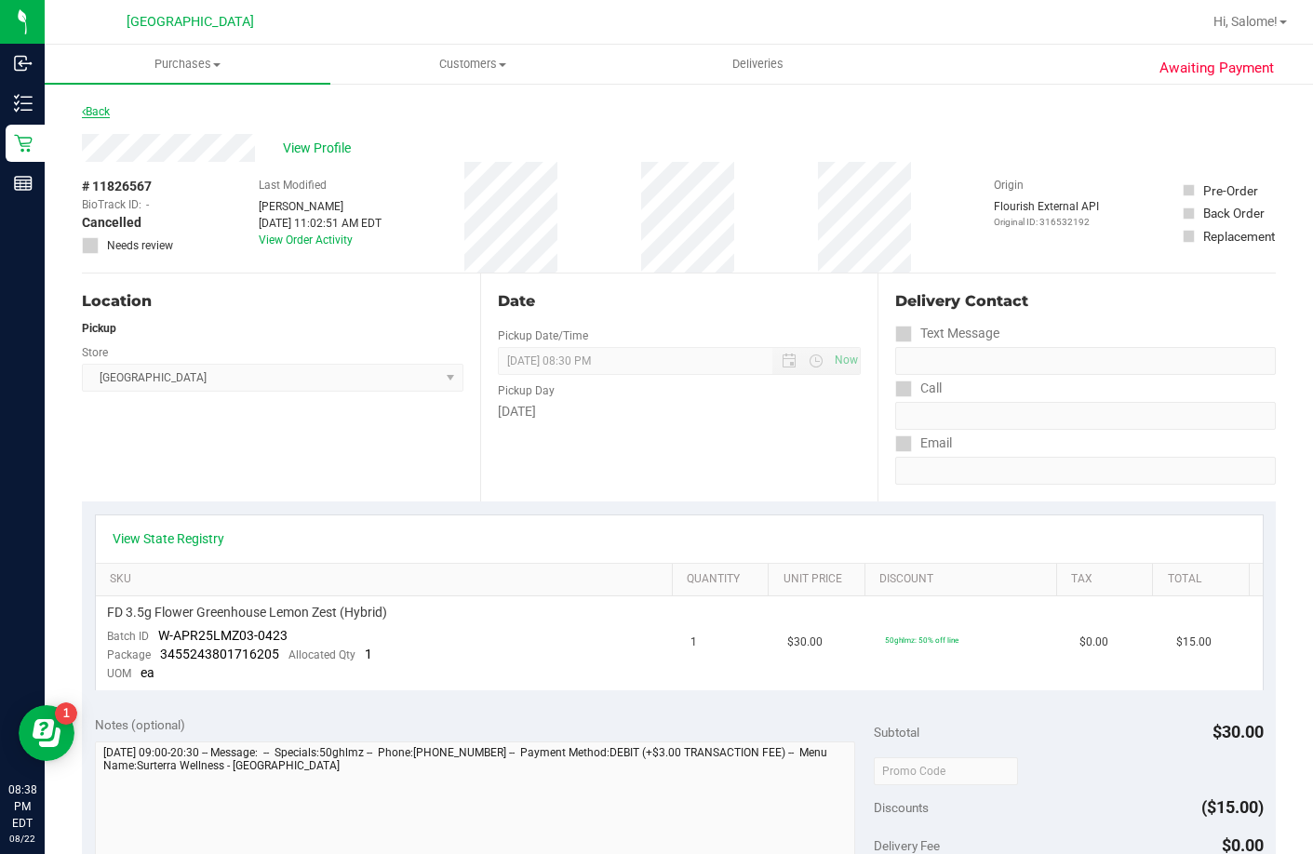
click at [100, 114] on link "Back" at bounding box center [96, 111] width 28 height 13
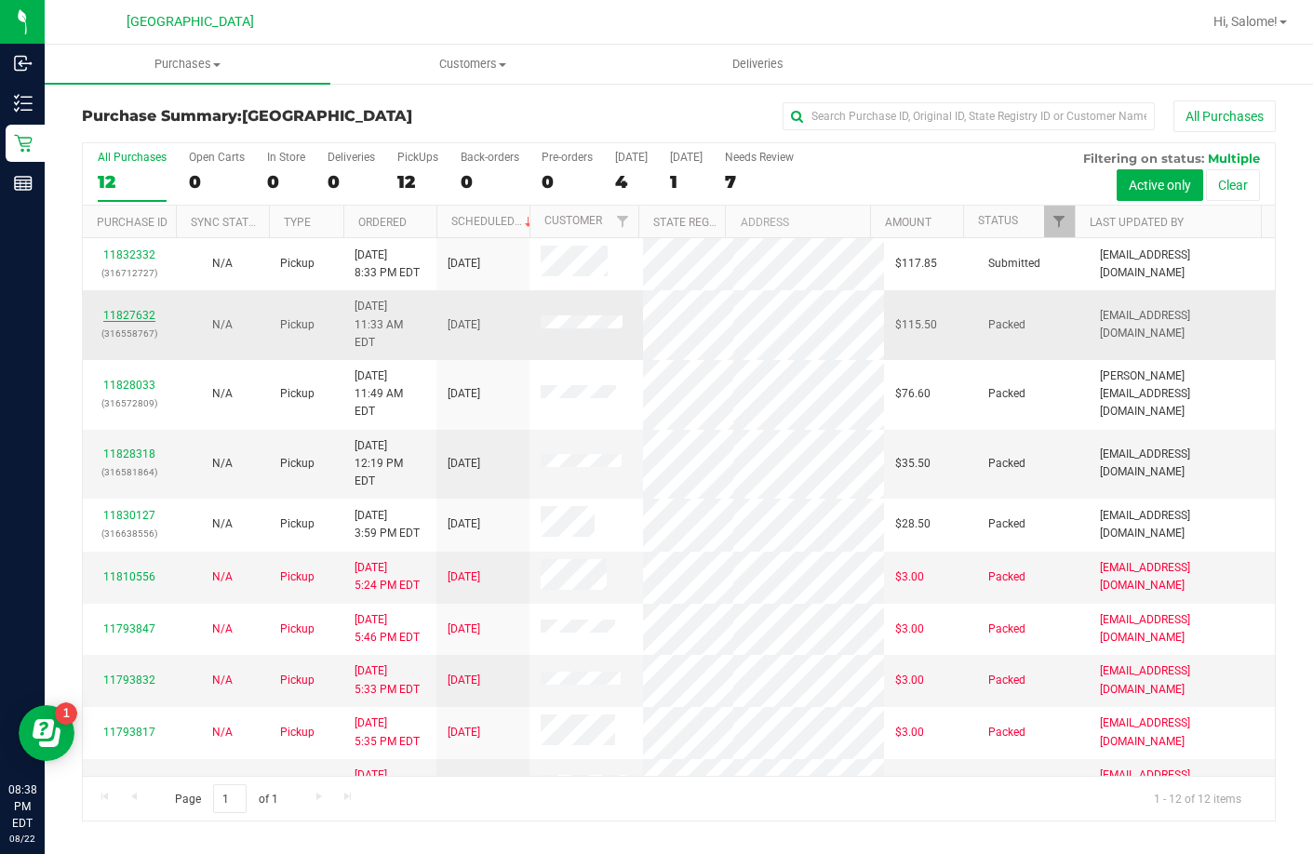
click at [127, 309] on link "11827632" at bounding box center [129, 315] width 52 height 13
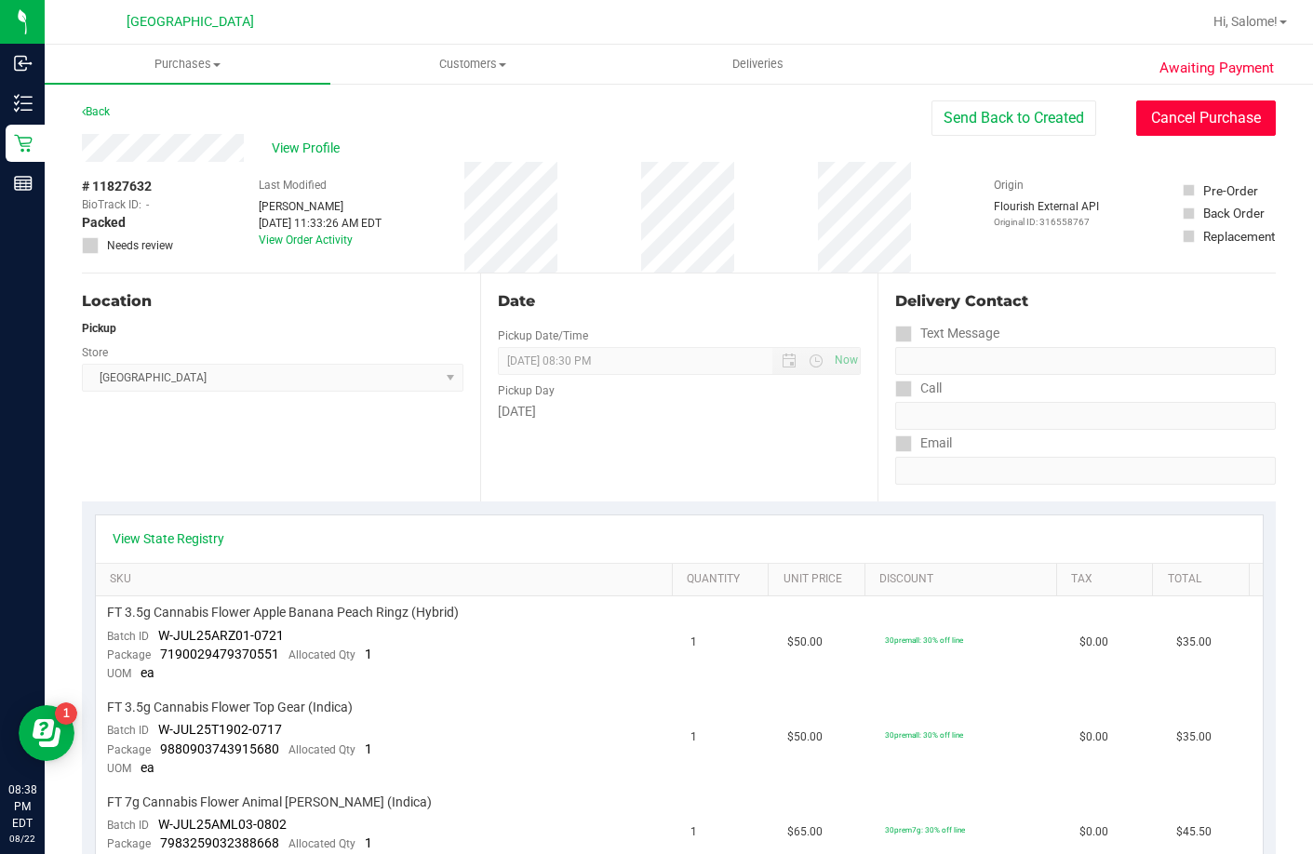
click at [1164, 110] on button "Cancel Purchase" at bounding box center [1206, 118] width 140 height 35
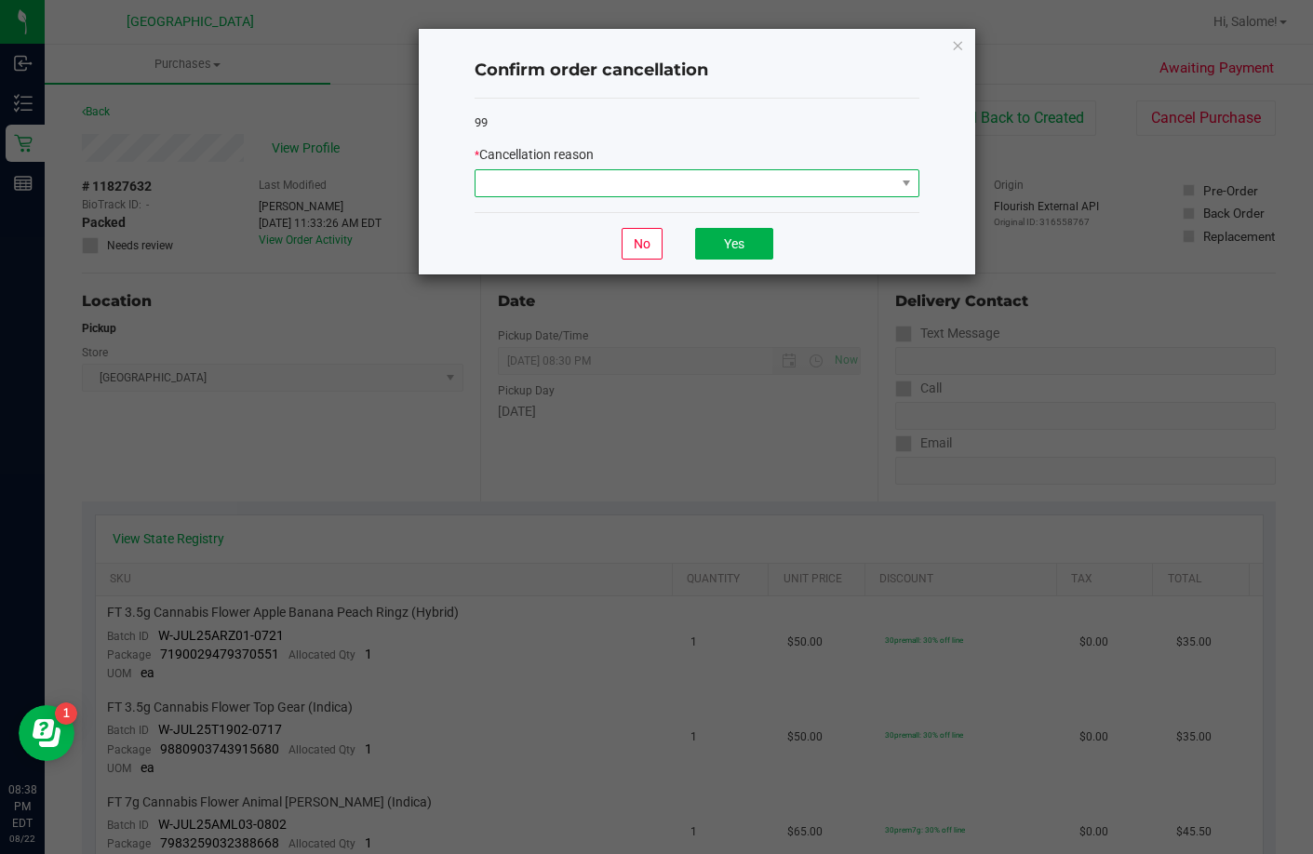
click at [742, 193] on span at bounding box center [686, 183] width 420 height 26
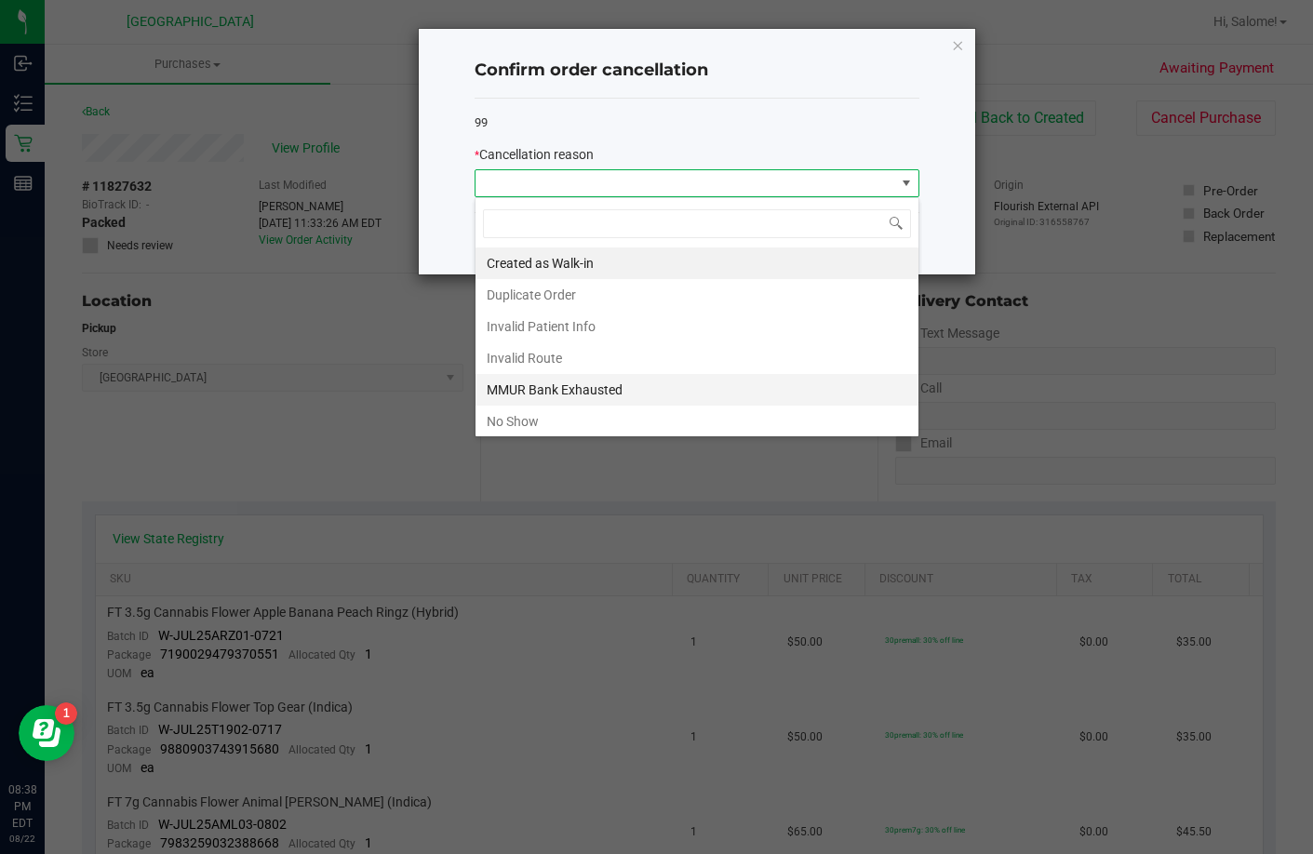
scroll to position [28, 445]
click at [586, 409] on li "No Show" at bounding box center [697, 422] width 443 height 32
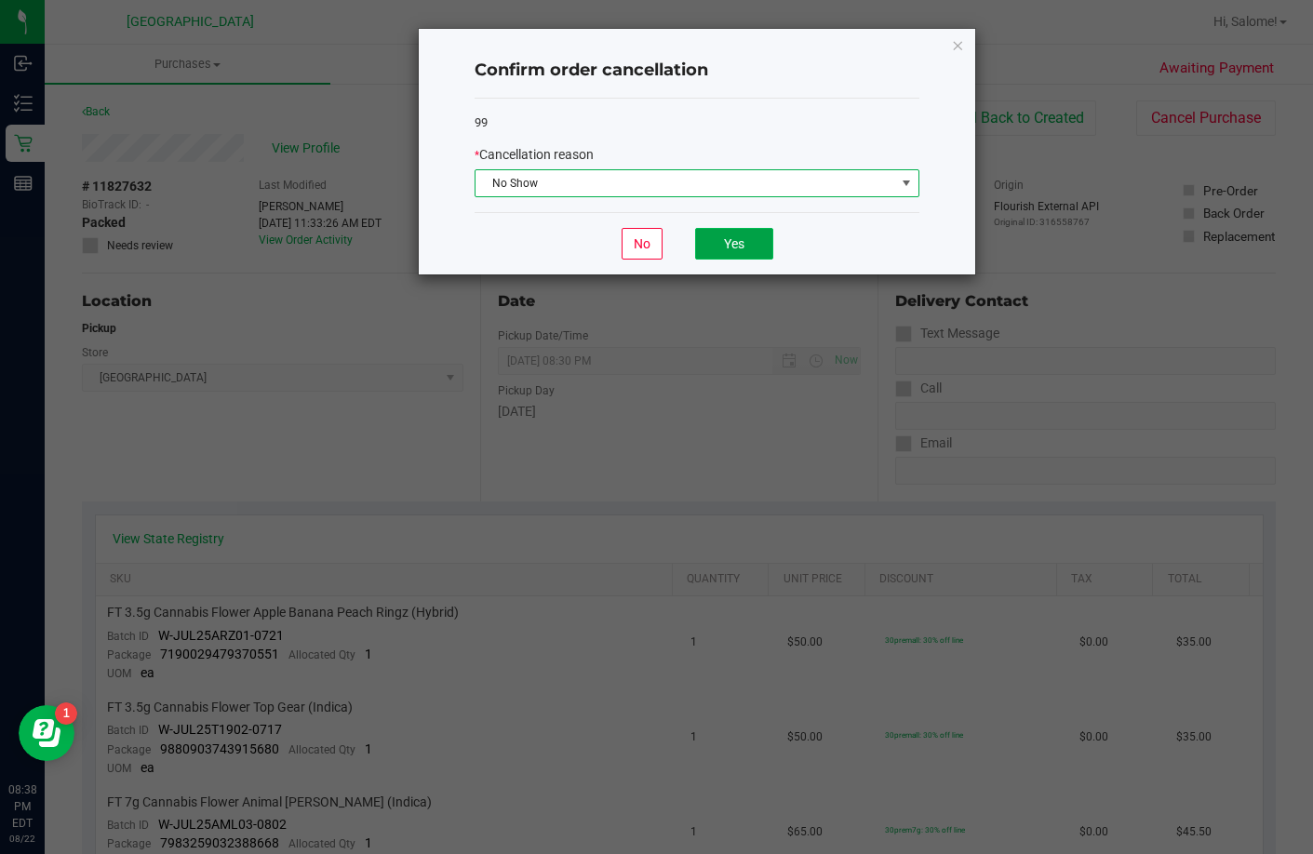
click at [700, 240] on button "Yes" at bounding box center [734, 244] width 78 height 32
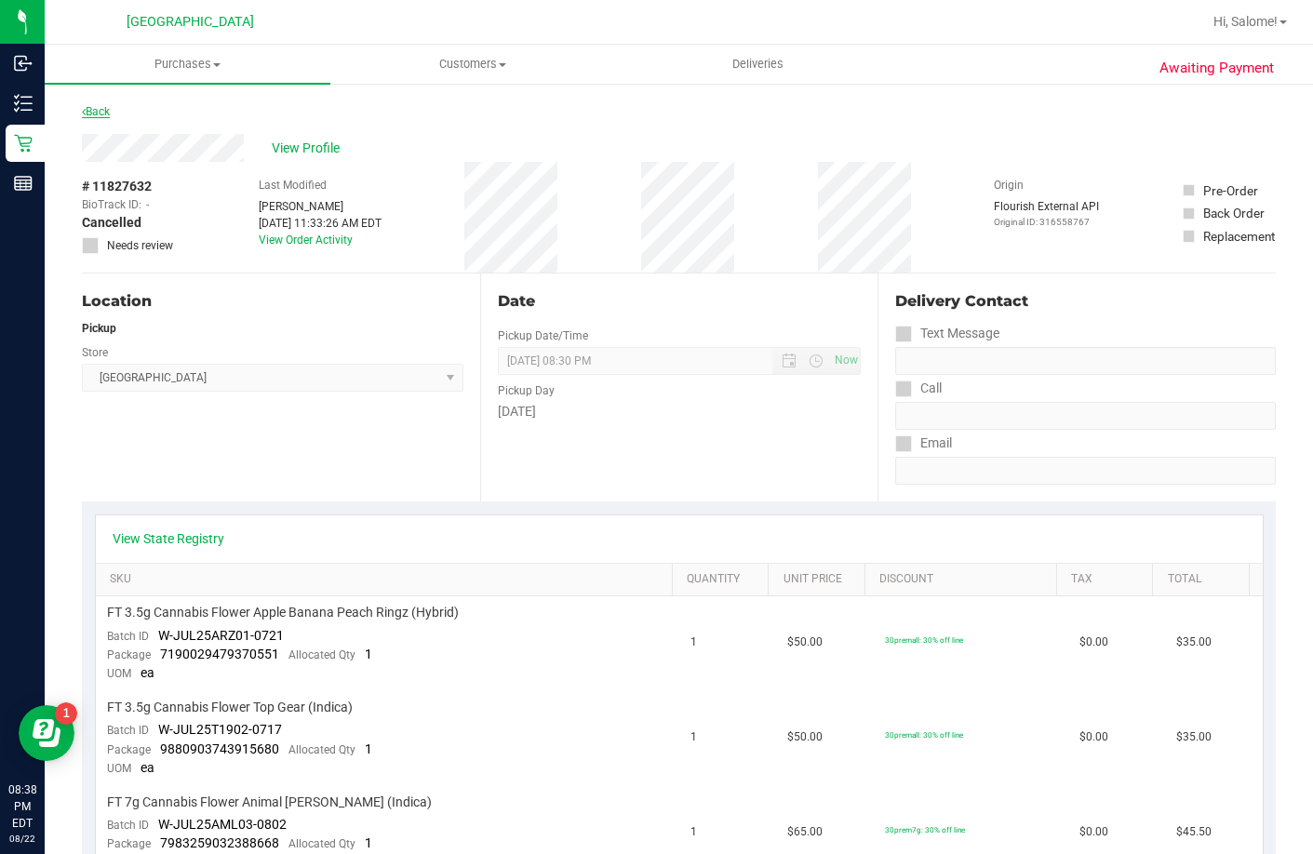
click at [98, 105] on link "Back" at bounding box center [96, 111] width 28 height 13
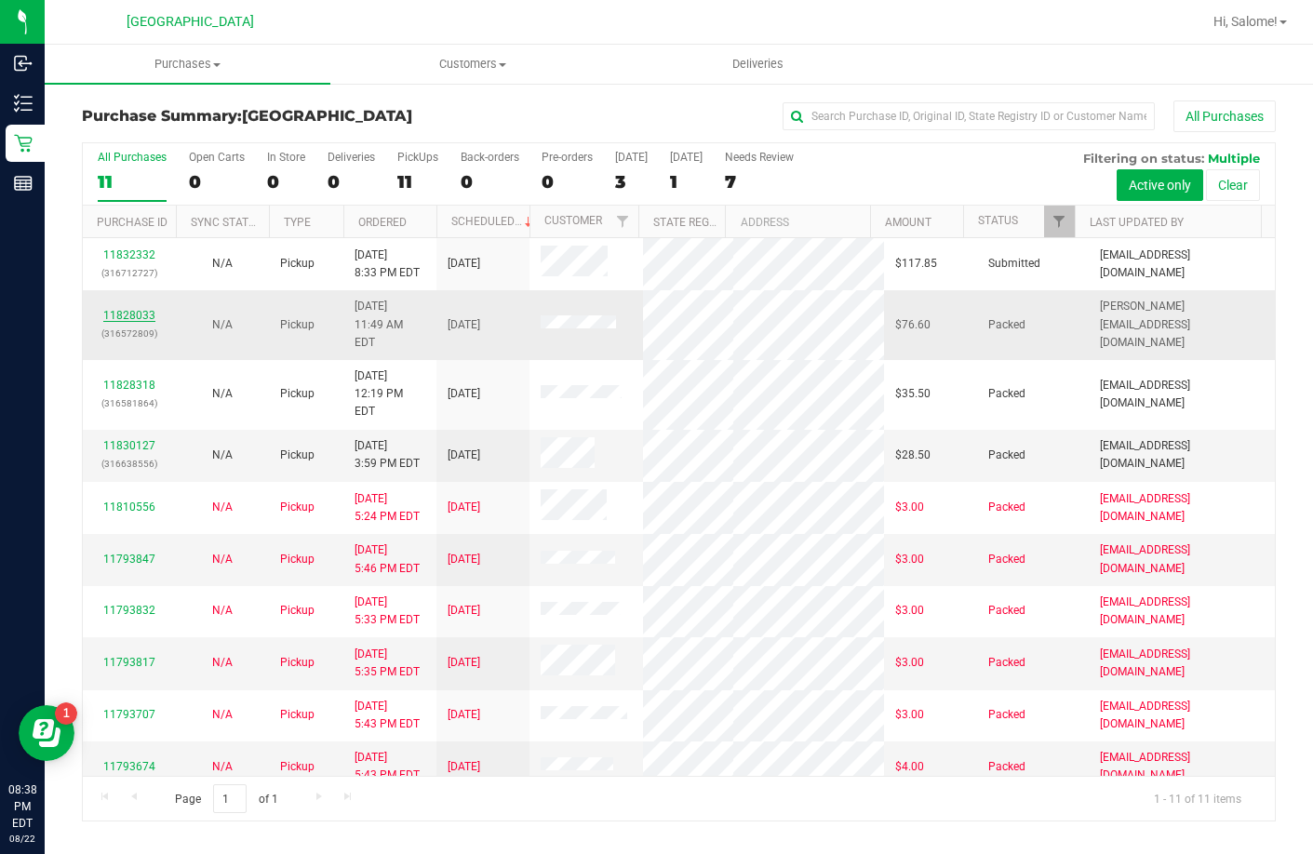
click at [142, 309] on link "11828033" at bounding box center [129, 315] width 52 height 13
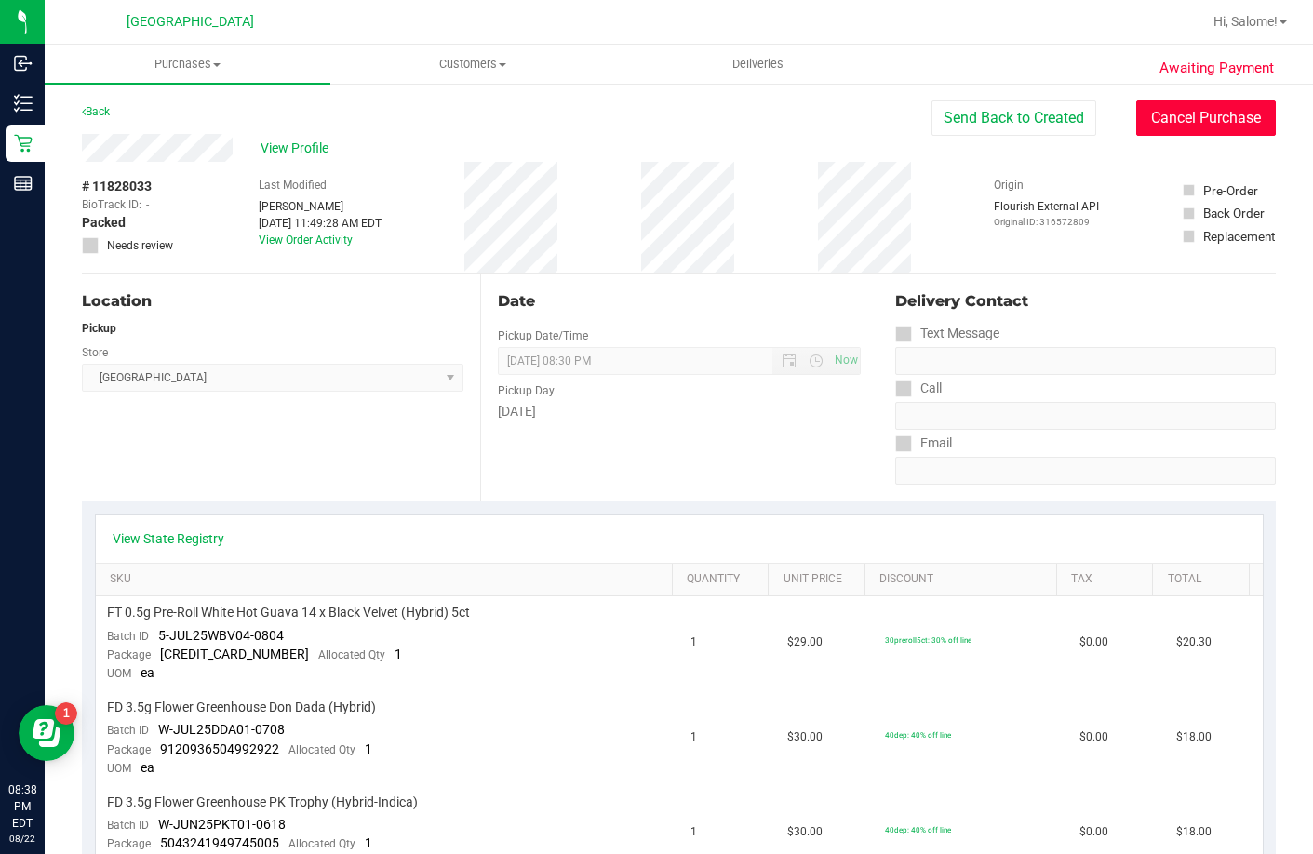
click at [1174, 120] on button "Cancel Purchase" at bounding box center [1206, 118] width 140 height 35
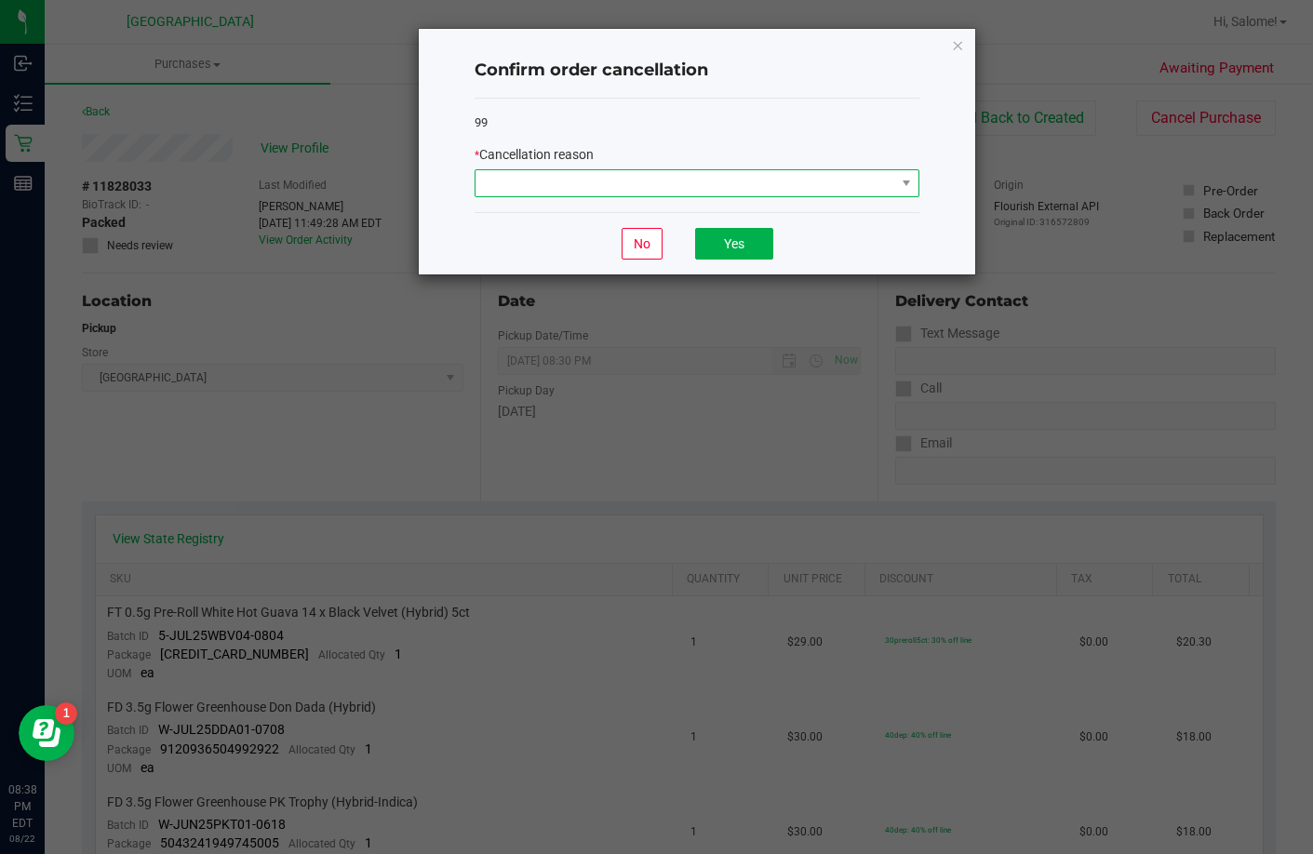
click at [774, 176] on span at bounding box center [686, 183] width 420 height 26
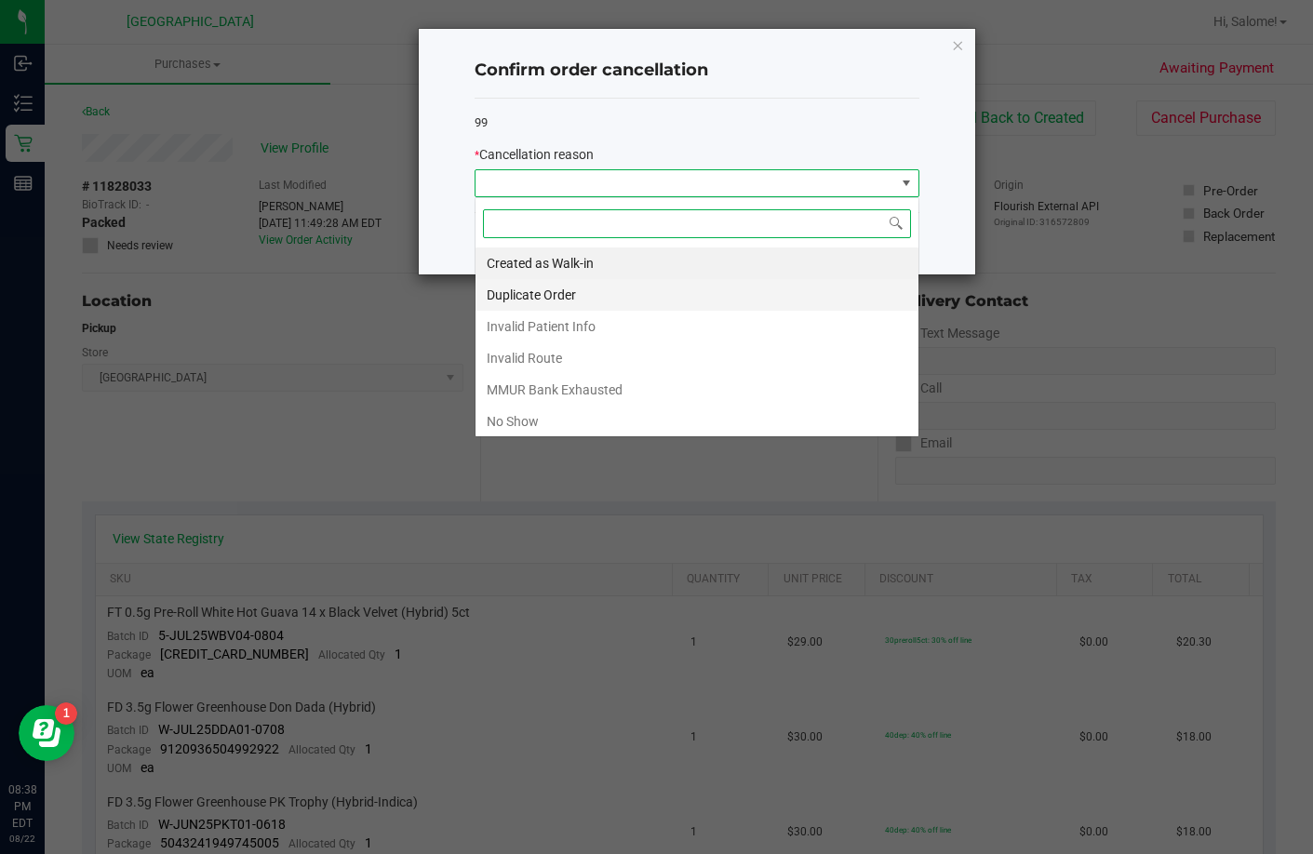
scroll to position [28, 445]
click at [496, 418] on li "No Show" at bounding box center [697, 422] width 443 height 32
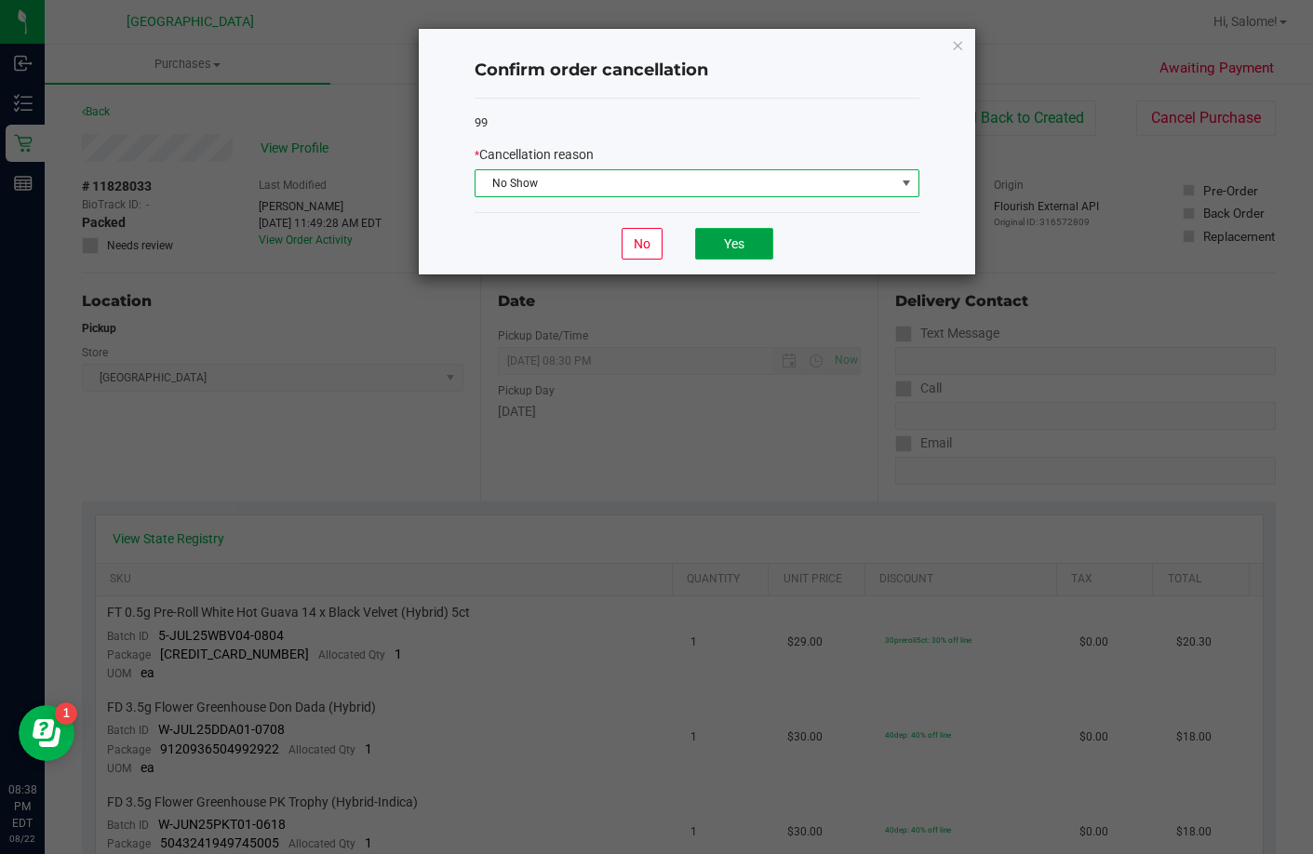
click at [733, 242] on button "Yes" at bounding box center [734, 244] width 78 height 32
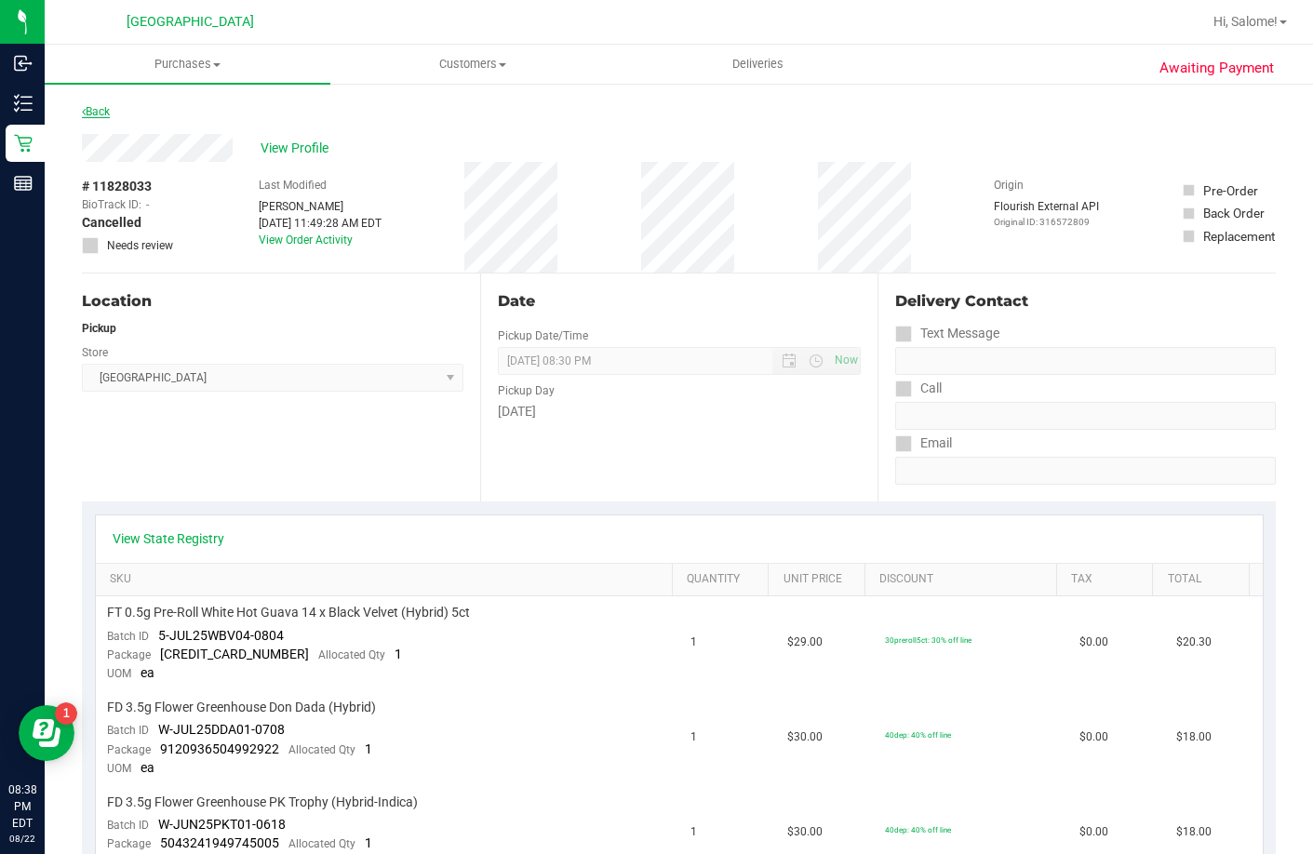
click at [101, 113] on link "Back" at bounding box center [96, 111] width 28 height 13
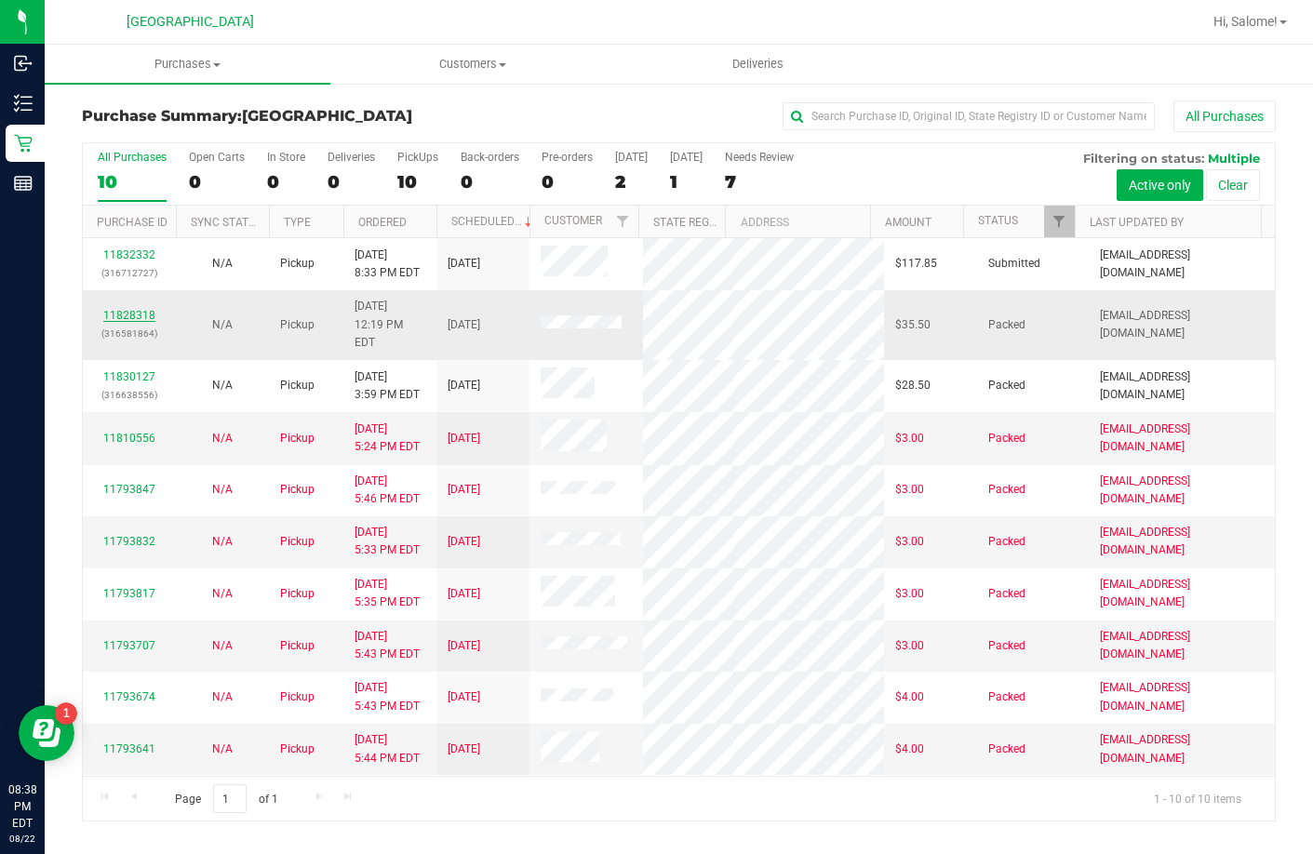
click at [148, 309] on link "11828318" at bounding box center [129, 315] width 52 height 13
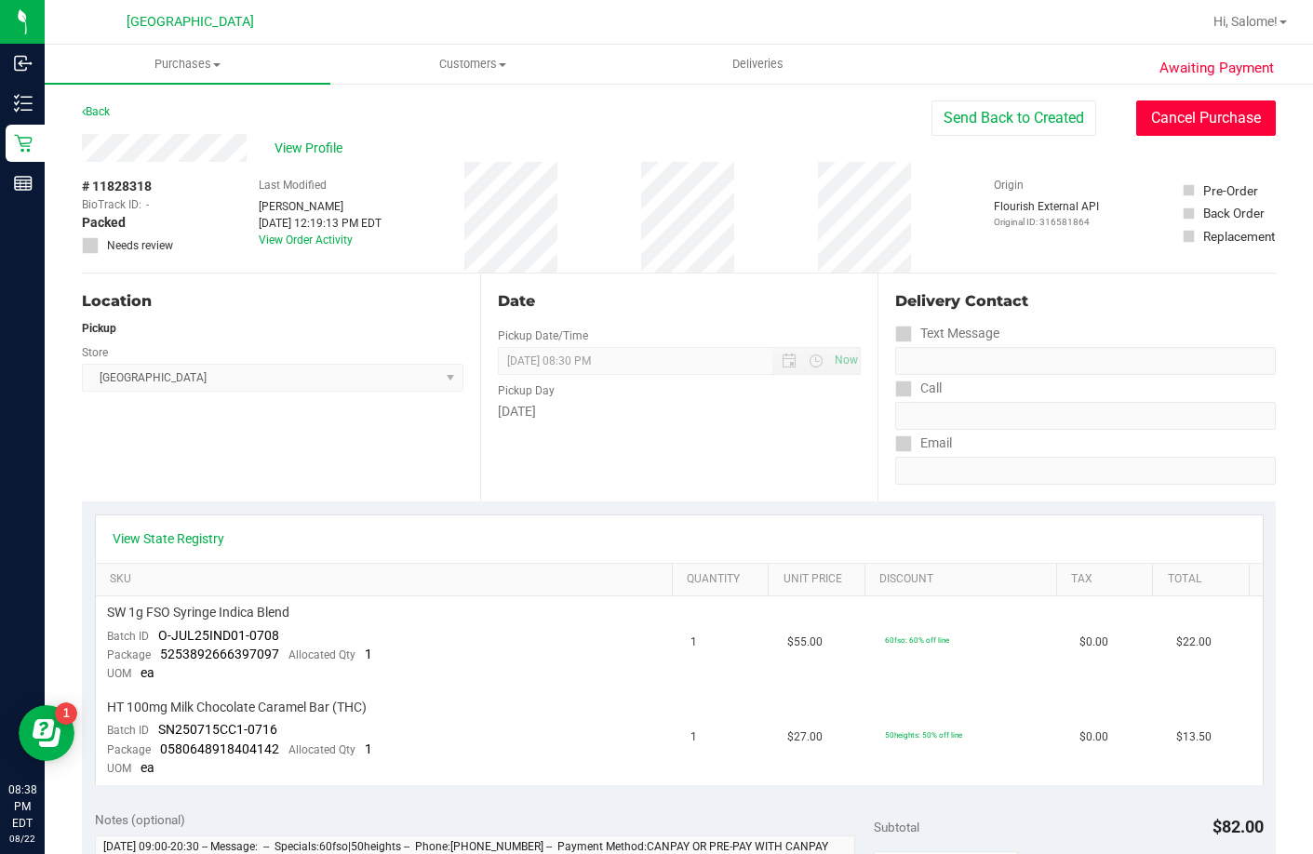
click at [1229, 119] on button "Cancel Purchase" at bounding box center [1206, 118] width 140 height 35
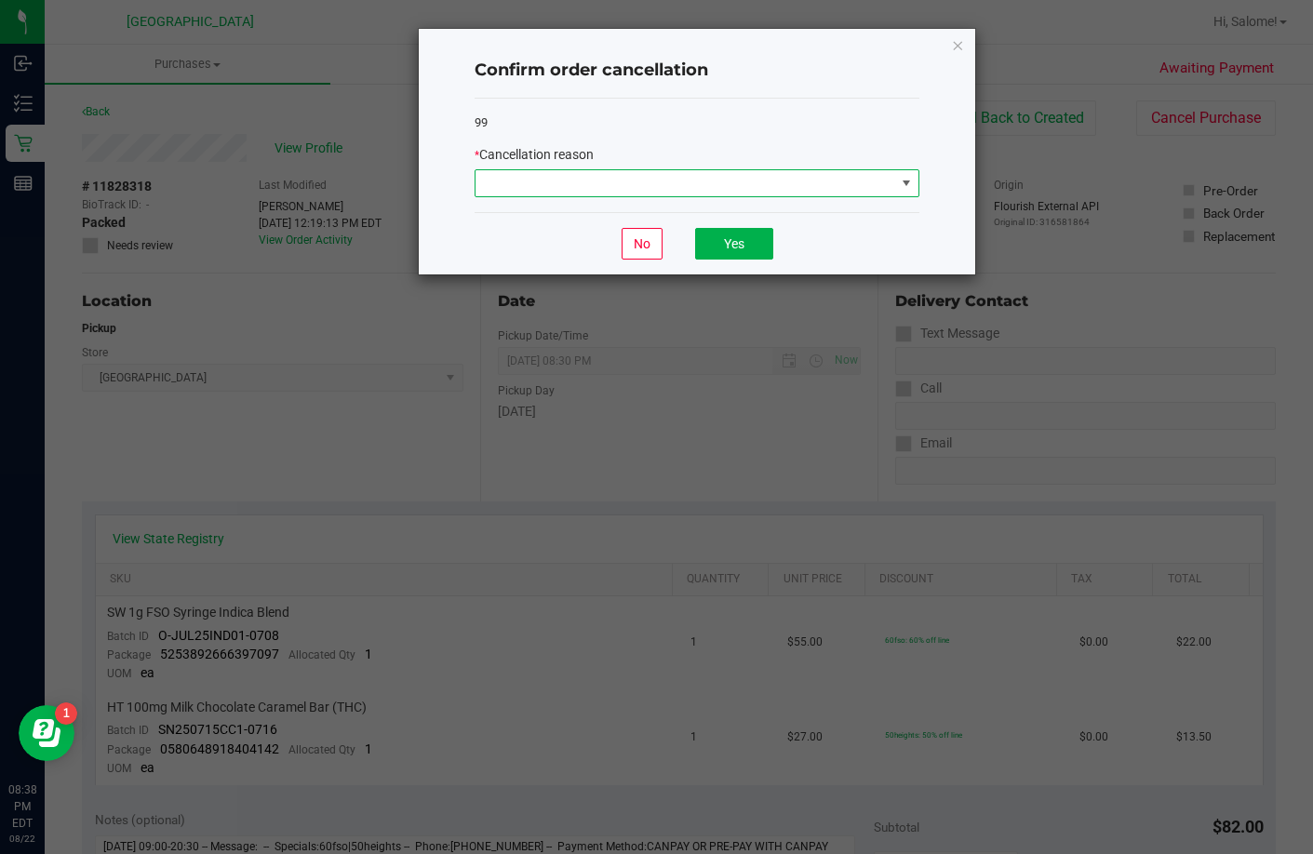
click at [873, 183] on span at bounding box center [686, 183] width 420 height 26
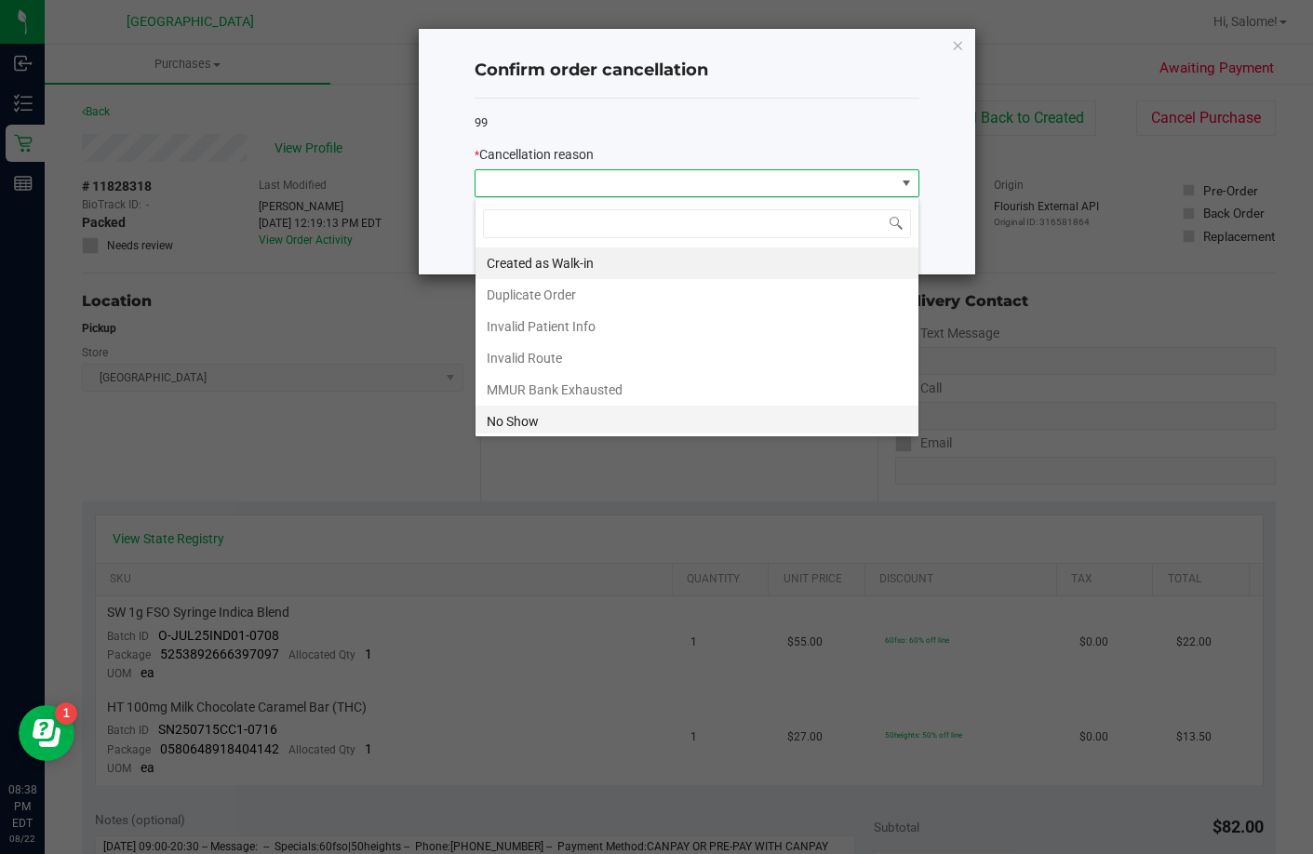
scroll to position [28, 445]
click at [666, 412] on li "No Show" at bounding box center [697, 422] width 443 height 32
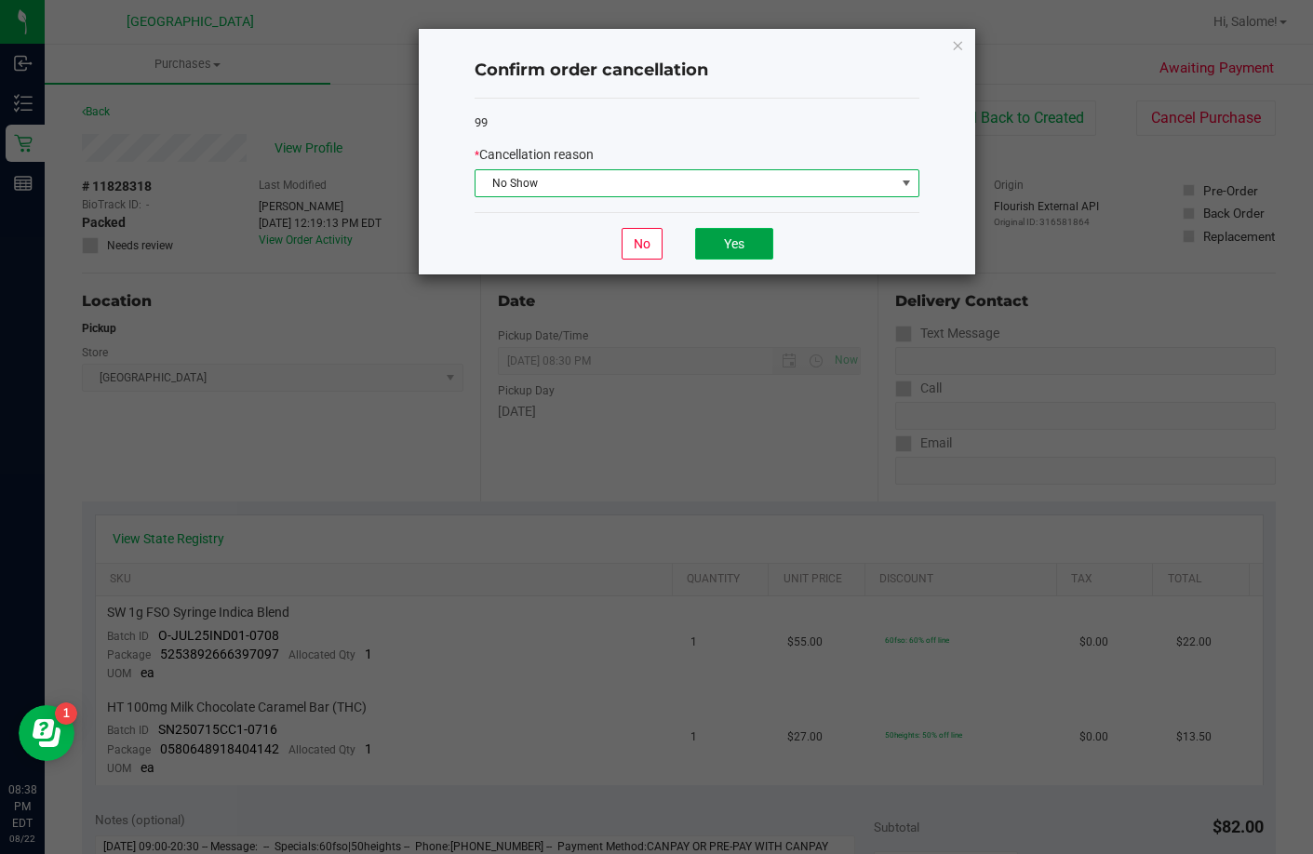
click at [720, 238] on button "Yes" at bounding box center [734, 244] width 78 height 32
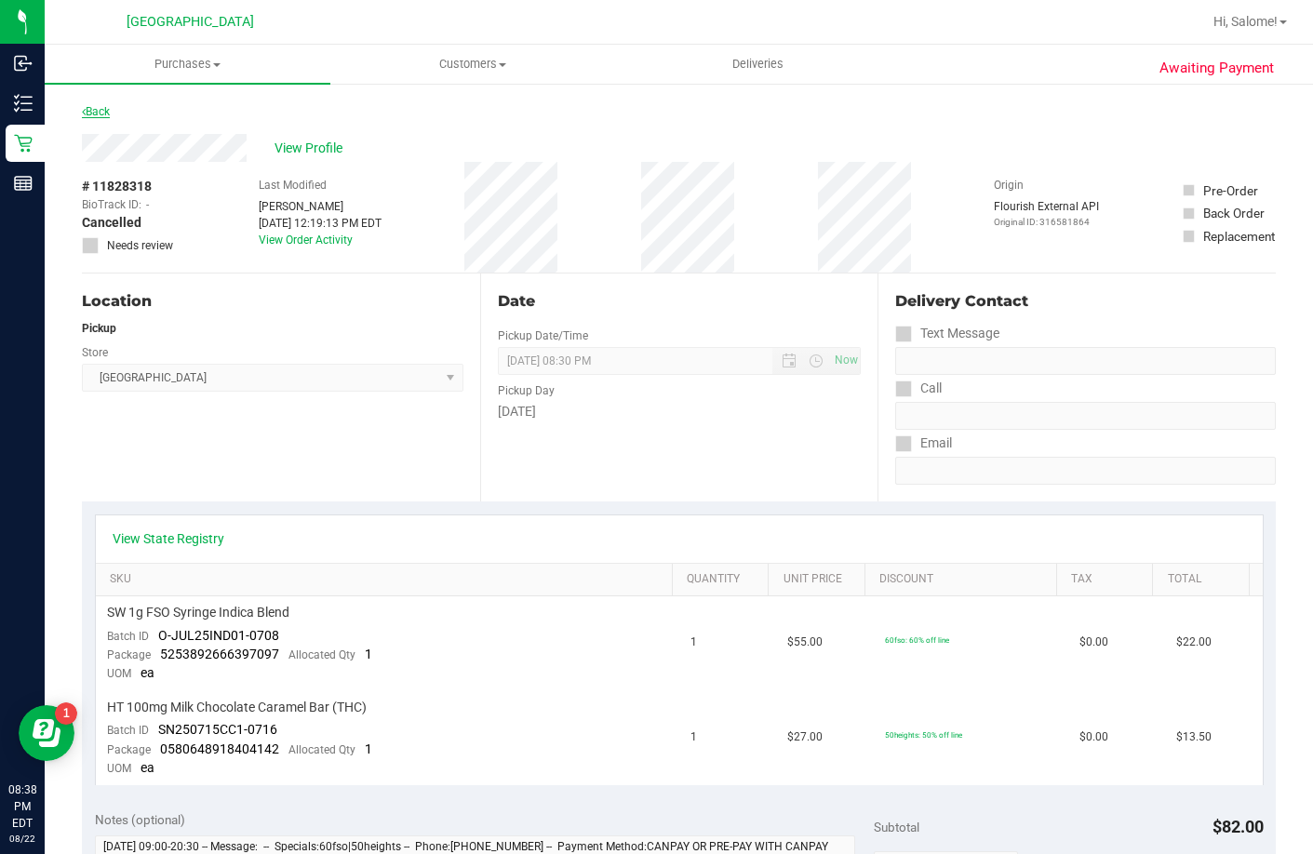
click at [91, 112] on link "Back" at bounding box center [96, 111] width 28 height 13
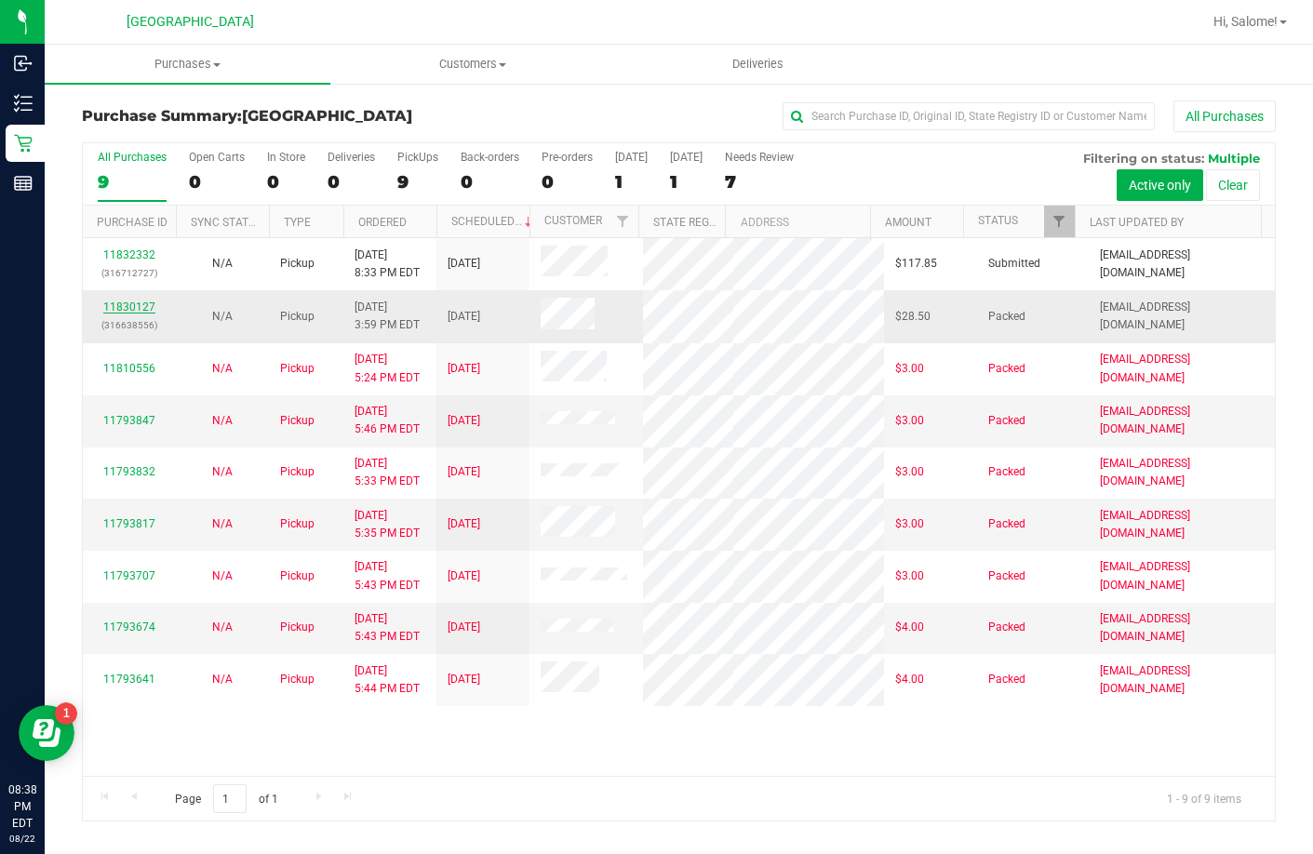
click at [152, 303] on link "11830127" at bounding box center [129, 307] width 52 height 13
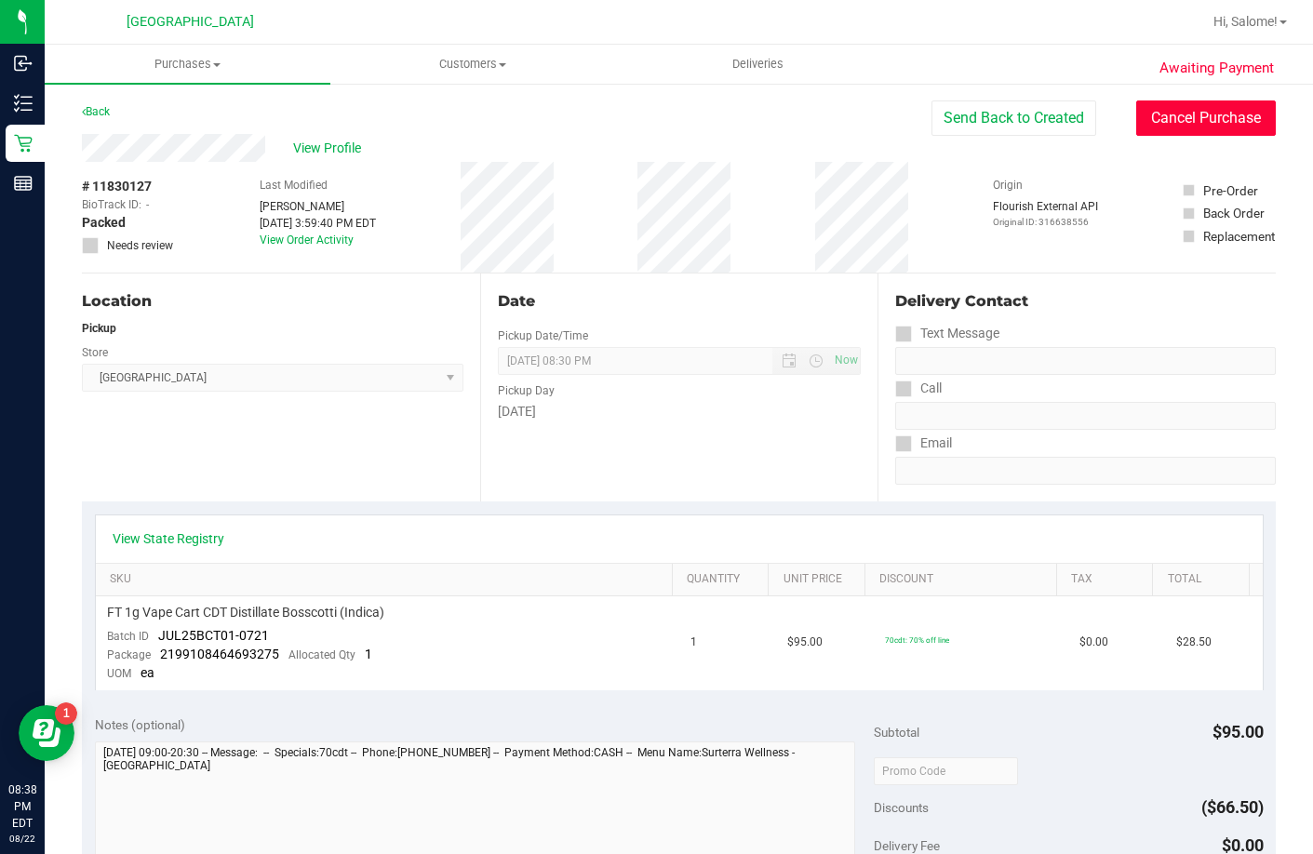
click at [1157, 118] on button "Cancel Purchase" at bounding box center [1206, 118] width 140 height 35
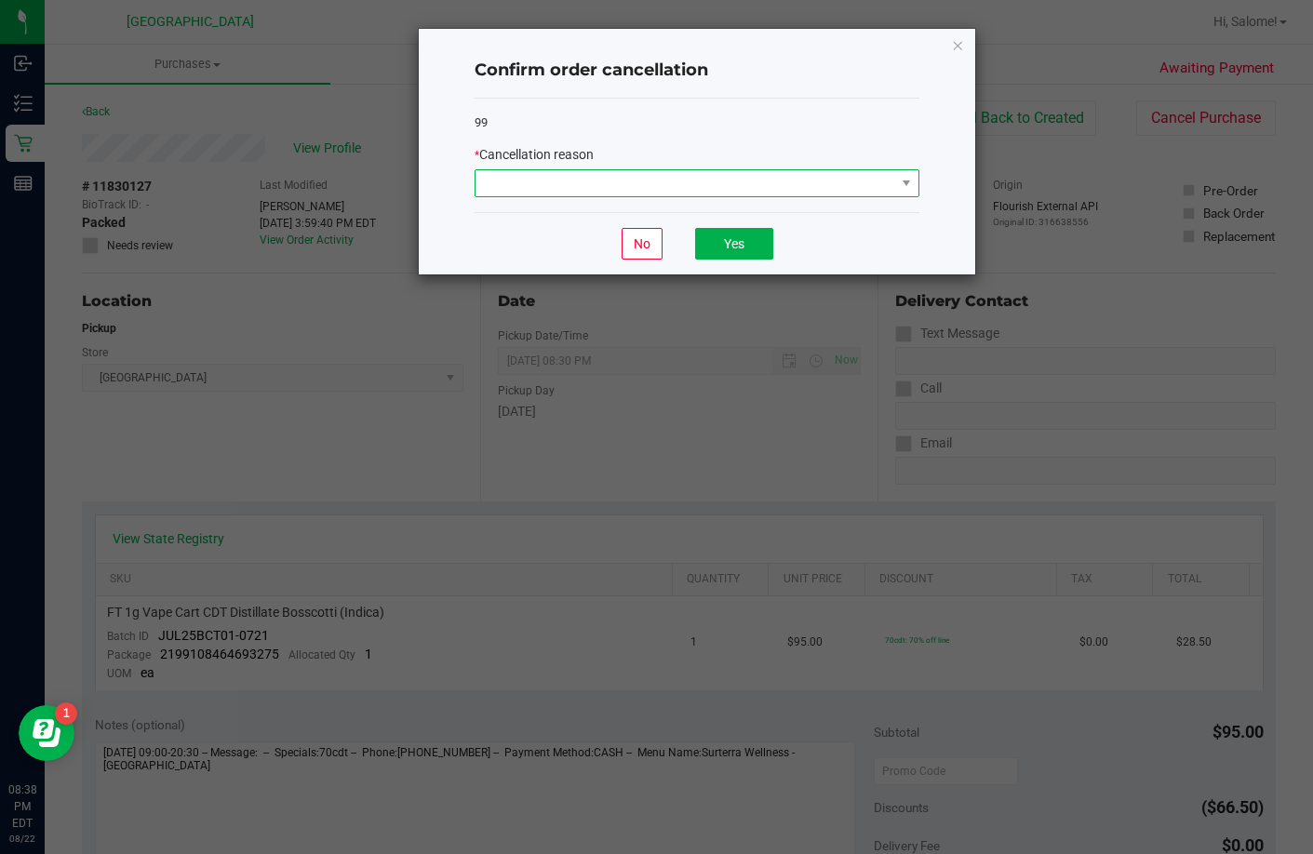
click at [738, 182] on span at bounding box center [686, 183] width 420 height 26
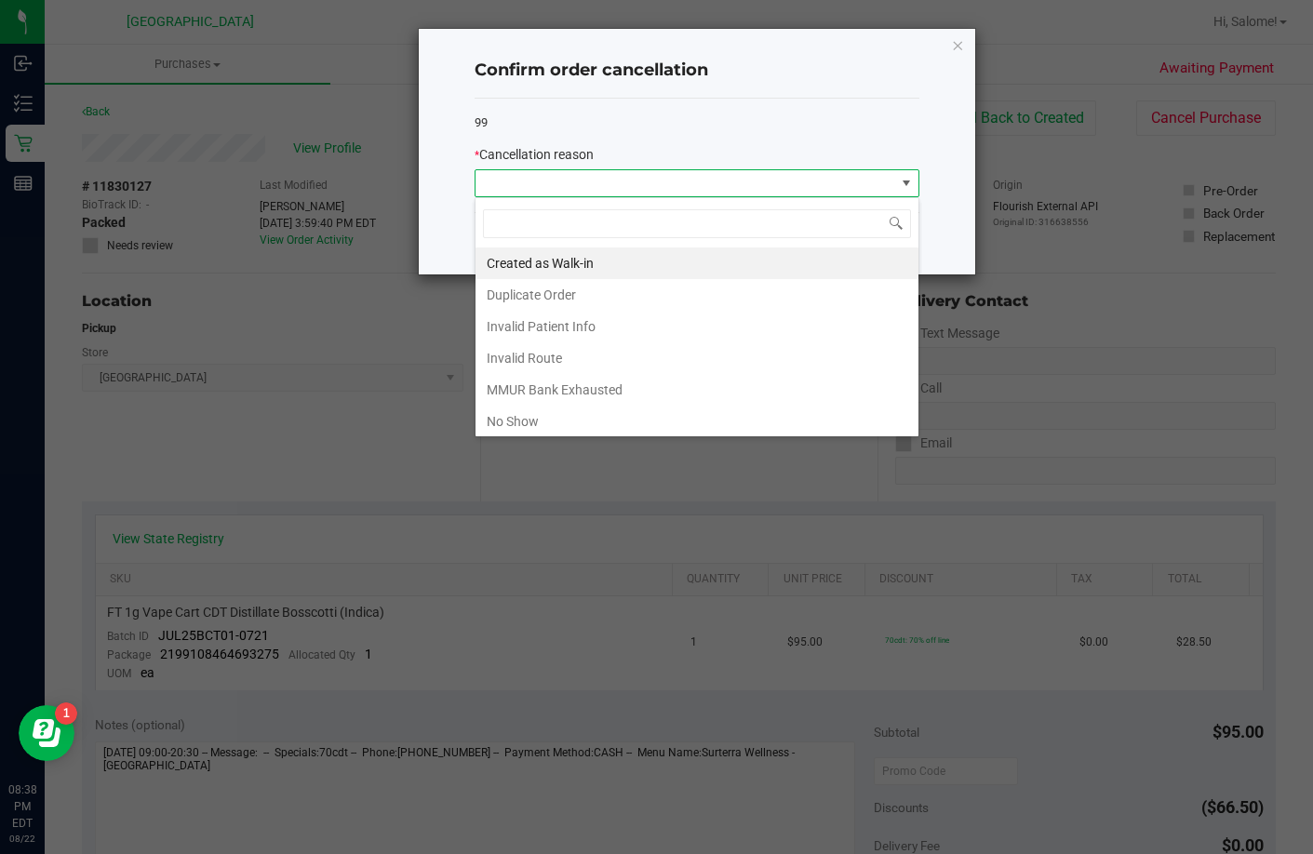
scroll to position [28, 445]
click at [588, 410] on li "No Show" at bounding box center [697, 422] width 443 height 32
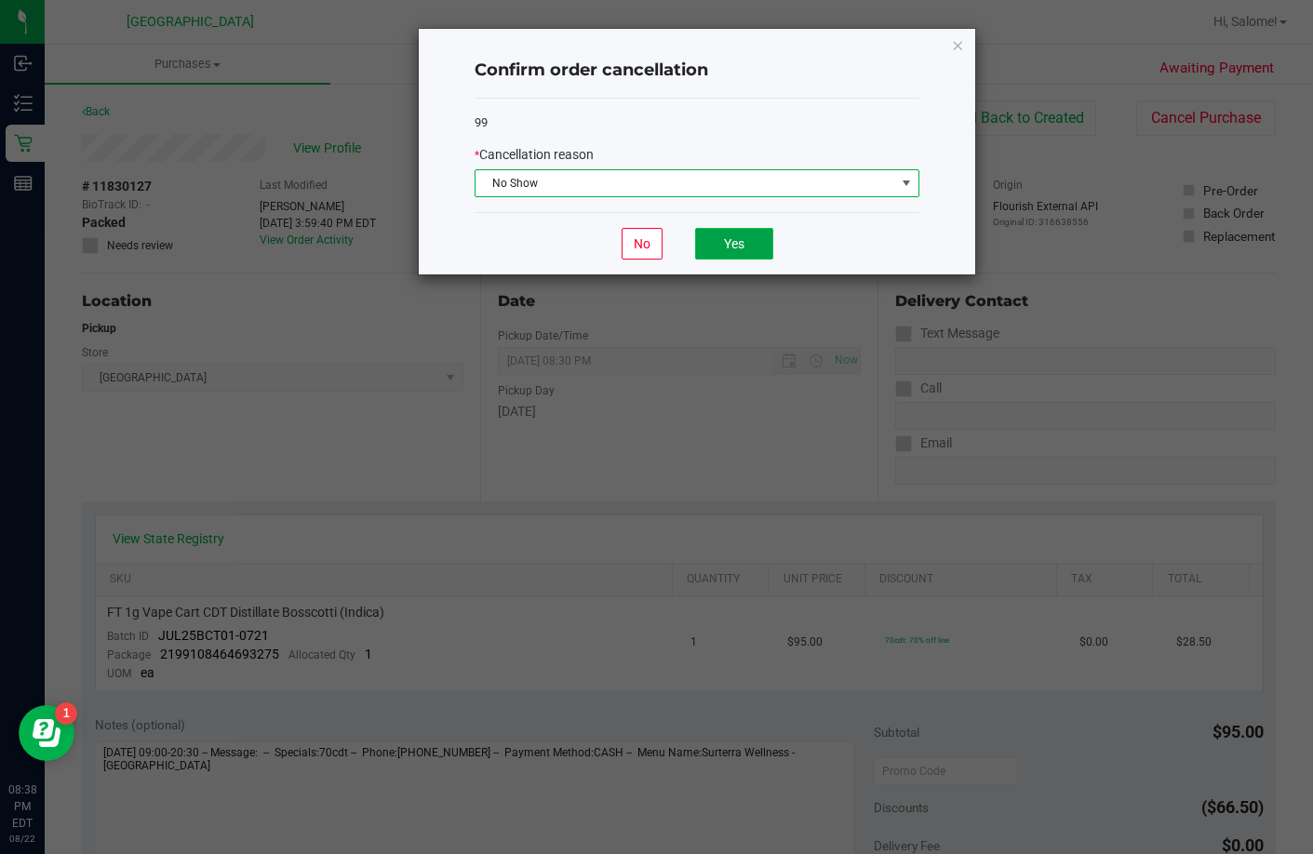
click at [732, 249] on button "Yes" at bounding box center [734, 244] width 78 height 32
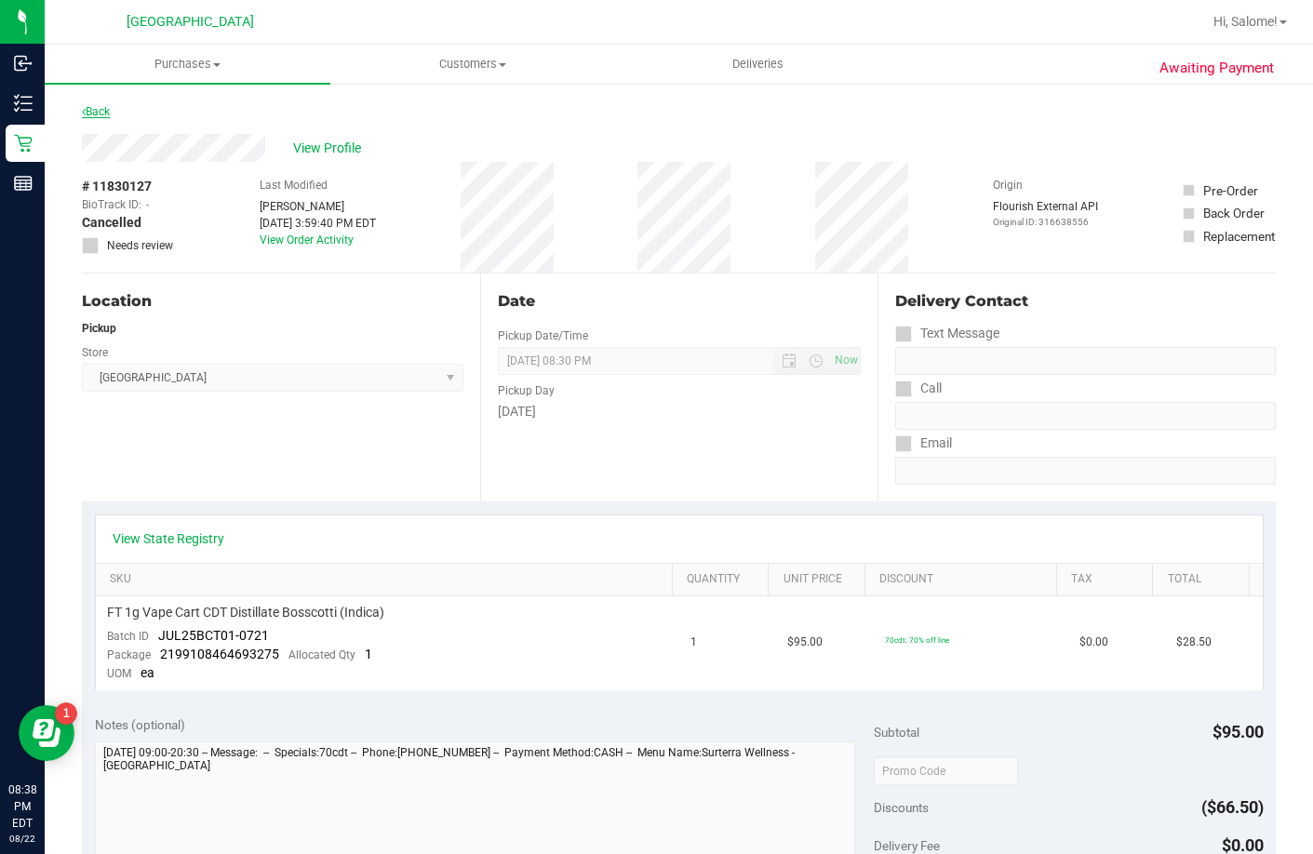
click at [106, 116] on link "Back" at bounding box center [96, 111] width 28 height 13
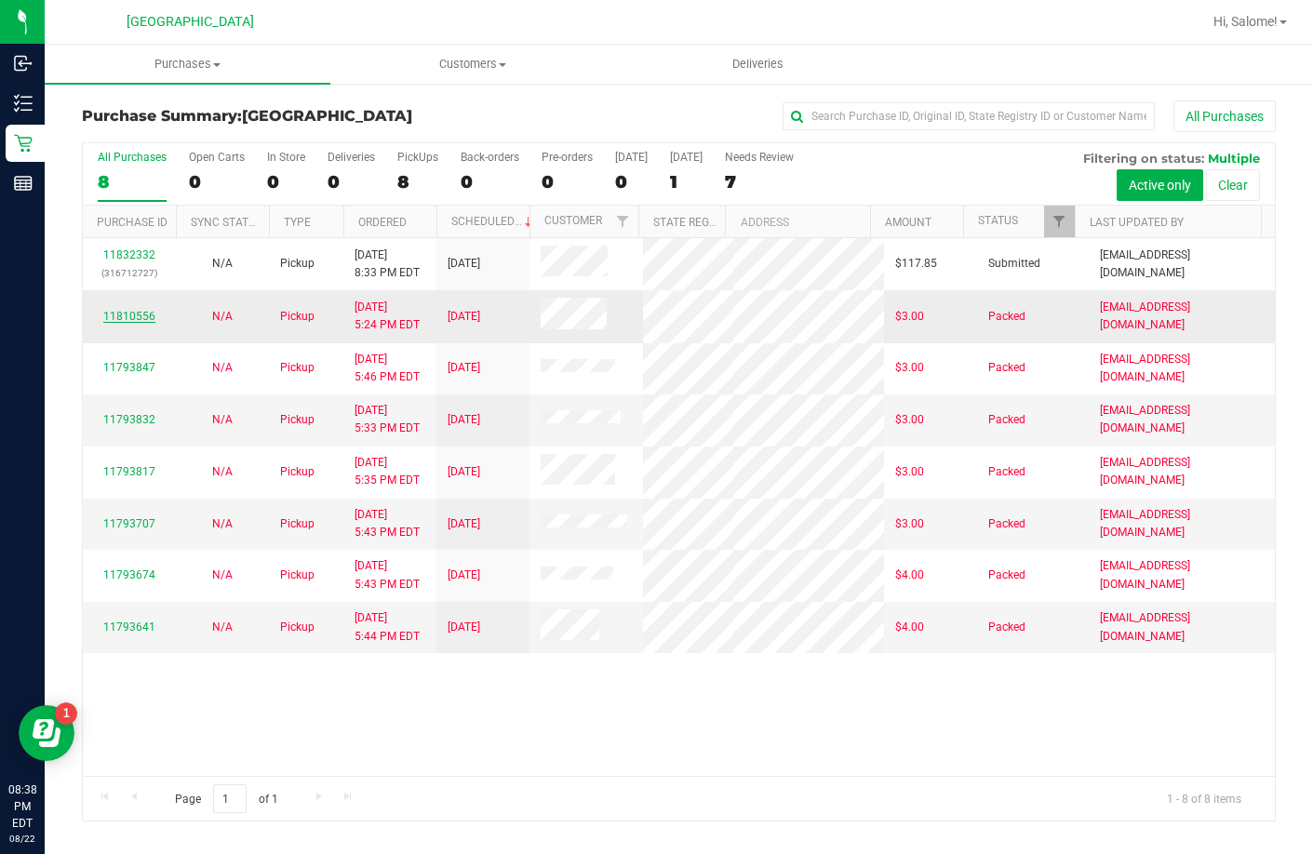
click at [114, 323] on link "11810556" at bounding box center [129, 316] width 52 height 13
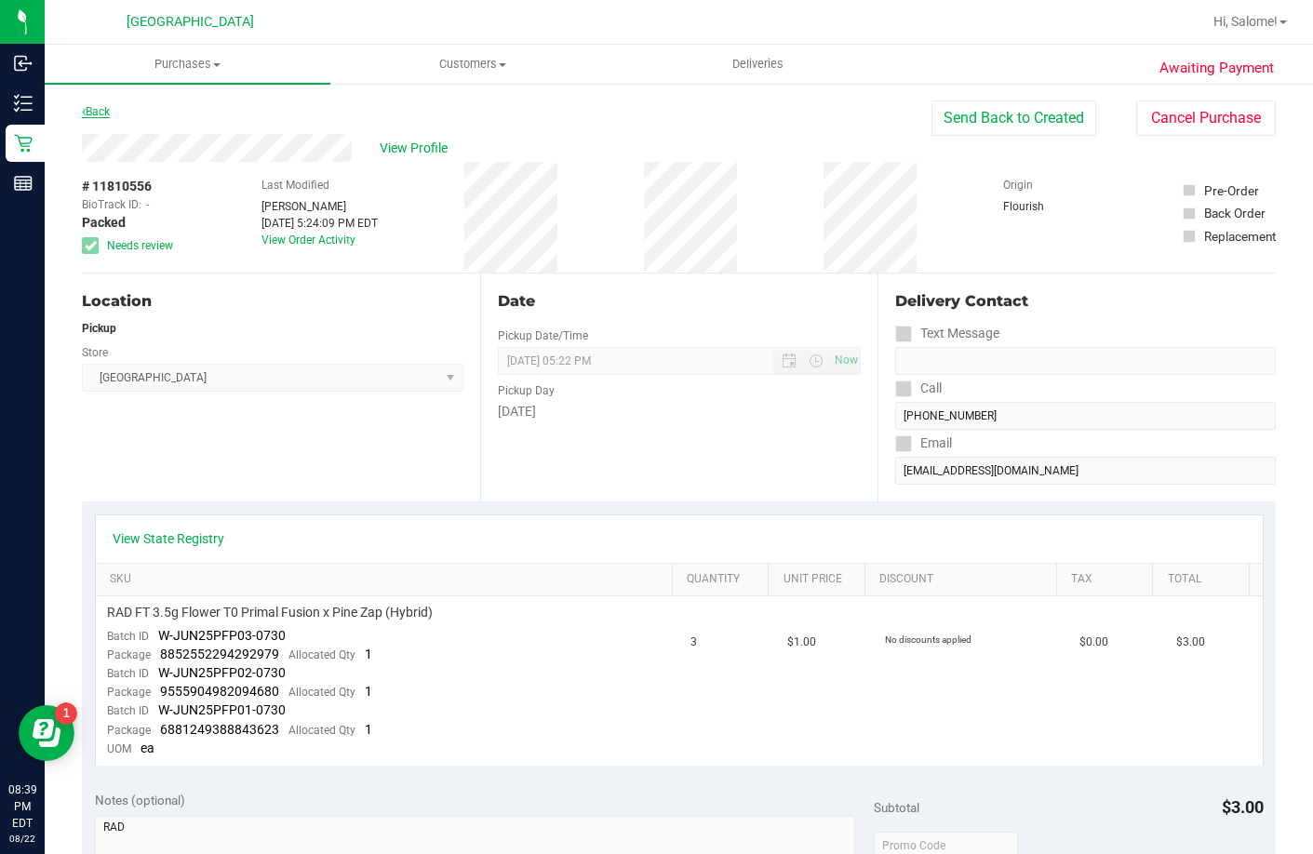
click at [104, 107] on link "Back" at bounding box center [96, 111] width 28 height 13
